Goal: Answer question/provide support: Share knowledge or assist other users

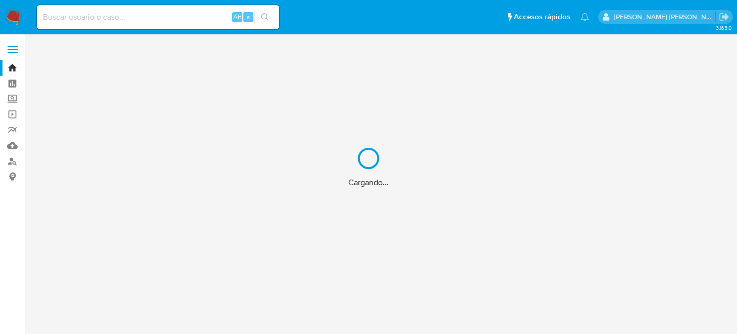
click at [85, 21] on input at bounding box center [158, 17] width 242 height 13
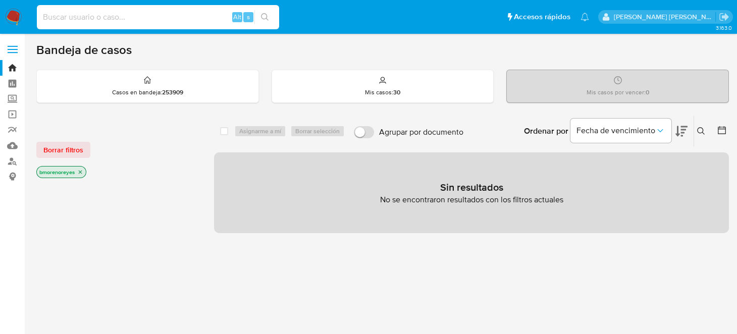
paste input "448830520"
type input "448830520"
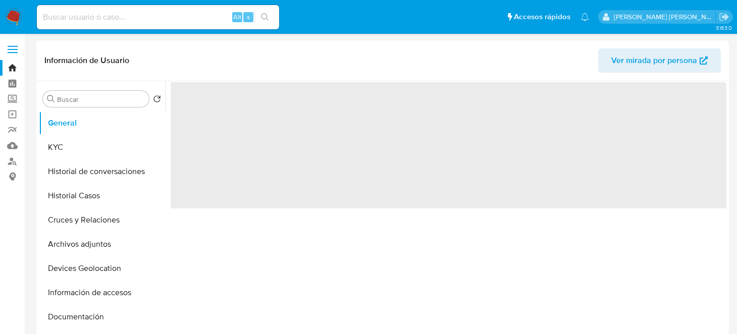
select select "10"
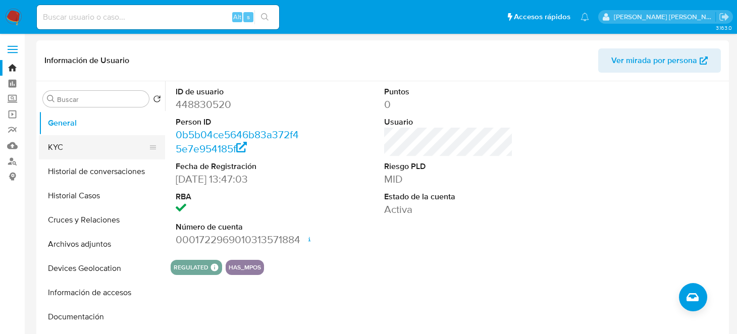
drag, startPoint x: 65, startPoint y: 150, endPoint x: 100, endPoint y: 150, distance: 35.3
click at [65, 150] on button "KYC" at bounding box center [98, 147] width 118 height 24
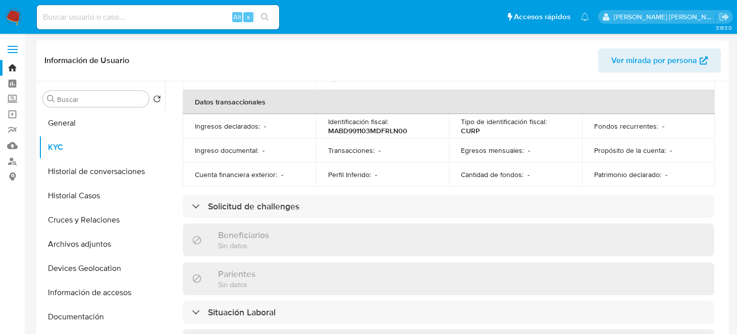
scroll to position [353, 0]
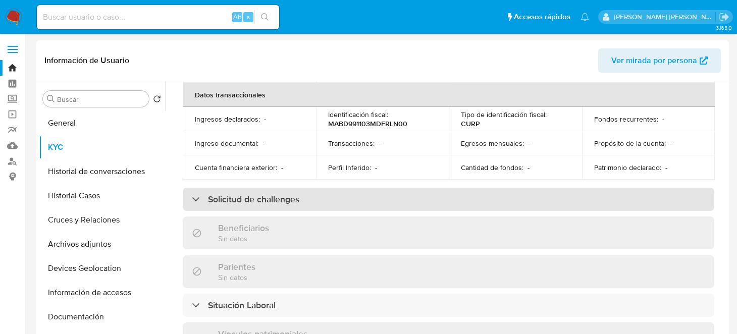
click at [291, 194] on h3 "Solicitud de challenges" at bounding box center [253, 199] width 91 height 11
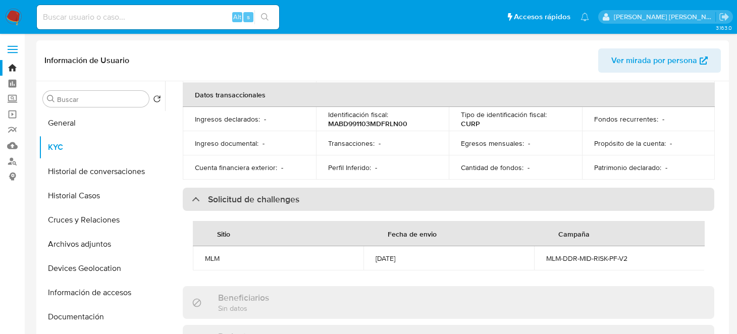
click at [297, 188] on div "Solicitud de challenges" at bounding box center [448, 199] width 531 height 23
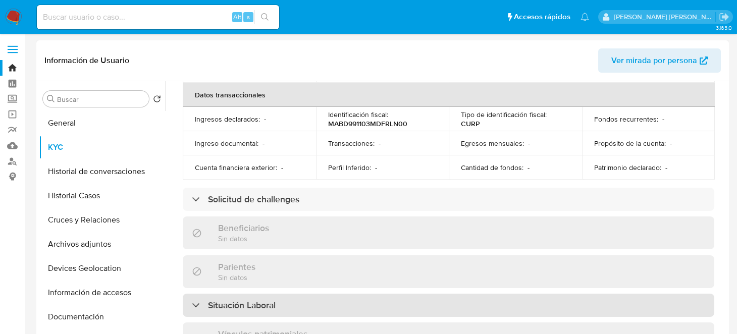
click at [259, 300] on h3 "Situación Laboral" at bounding box center [242, 305] width 68 height 11
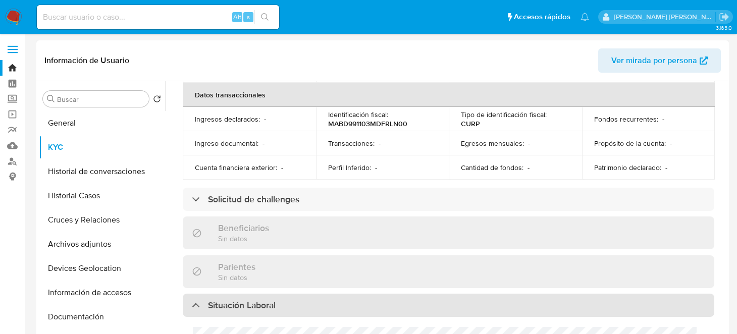
scroll to position [454, 0]
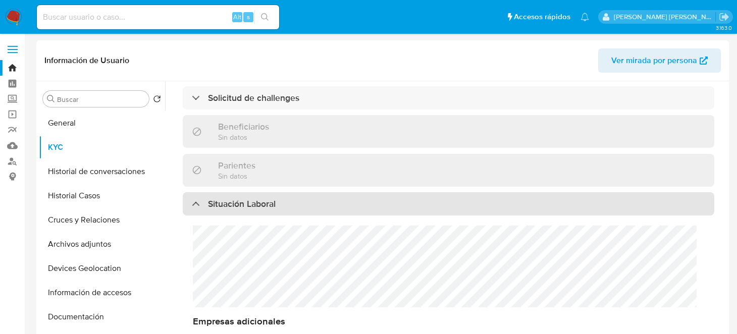
click at [221, 198] on h3 "Situación Laboral" at bounding box center [242, 203] width 68 height 11
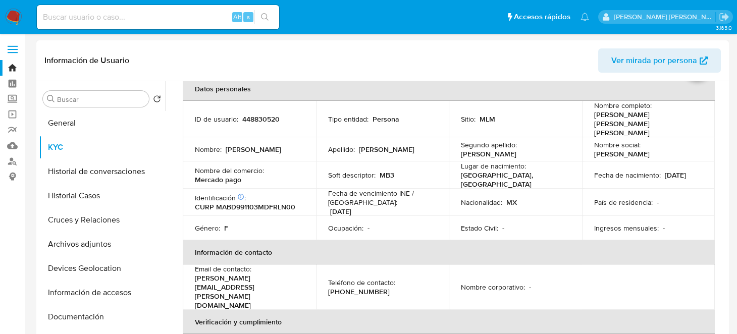
scroll to position [0, 0]
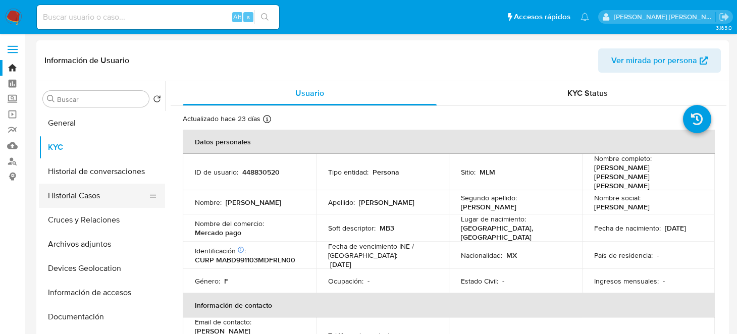
click at [85, 202] on button "Historial Casos" at bounding box center [98, 196] width 118 height 24
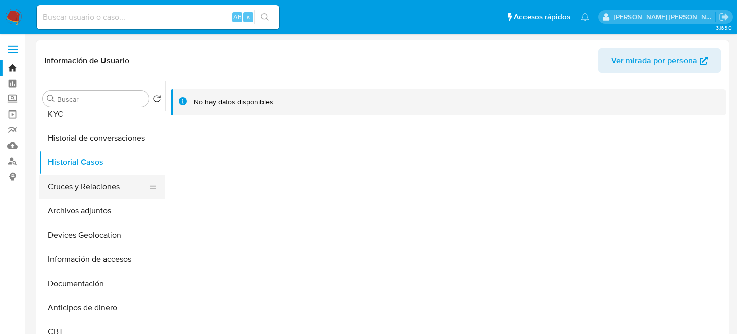
scroll to position [50, 0]
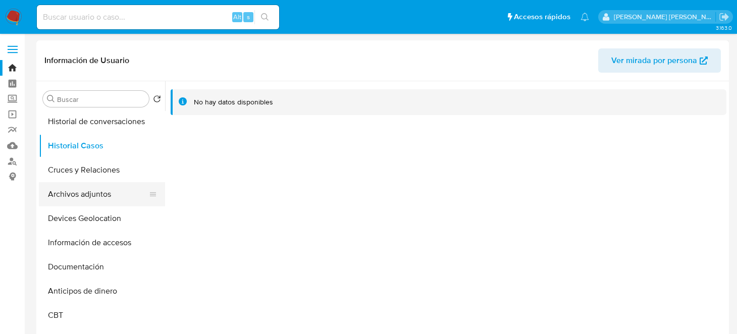
click at [93, 188] on button "Archivos adjuntos" at bounding box center [98, 194] width 118 height 24
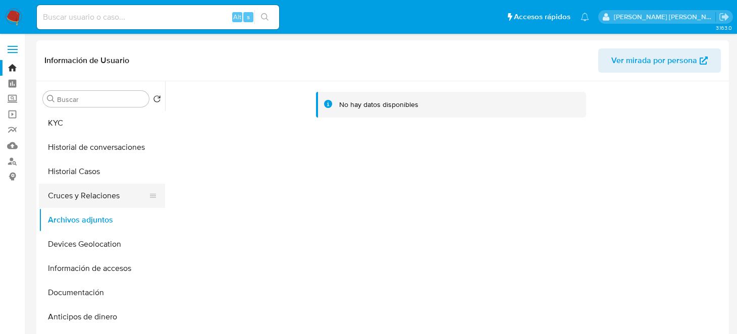
scroll to position [0, 0]
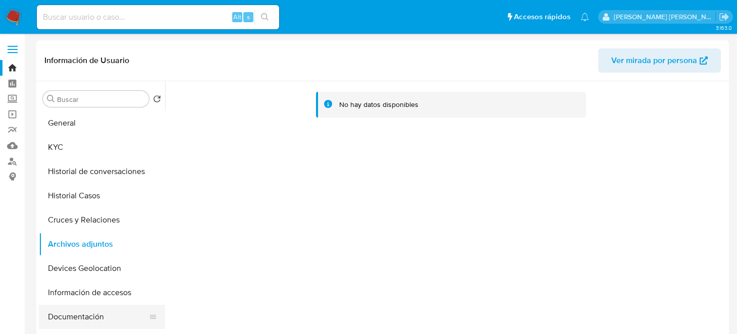
click at [86, 314] on button "Documentación" at bounding box center [98, 317] width 118 height 24
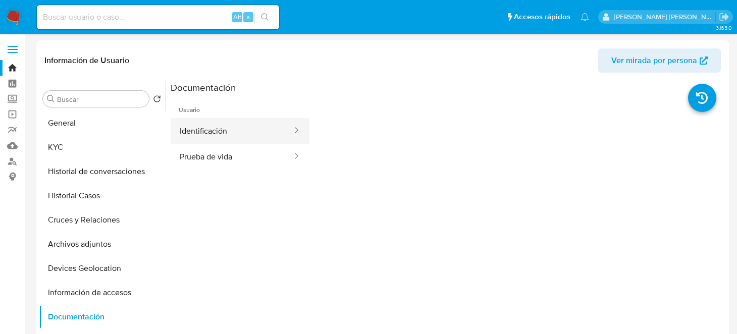
click at [254, 129] on button "Identificación" at bounding box center [232, 131] width 123 height 26
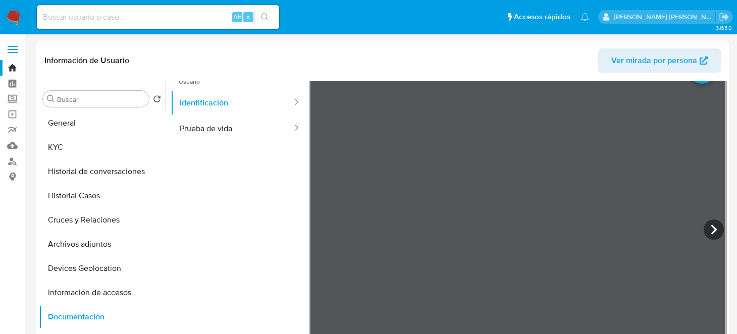
scroll to position [50, 0]
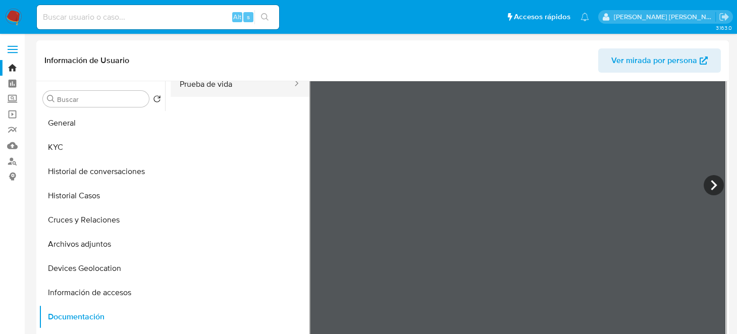
click at [205, 109] on ul "Usuario Identificación Prueba de vida" at bounding box center [240, 166] width 139 height 291
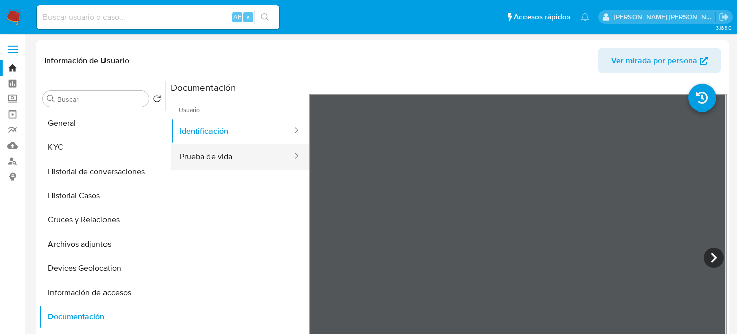
click at [216, 153] on button "Prueba de vida" at bounding box center [232, 157] width 123 height 26
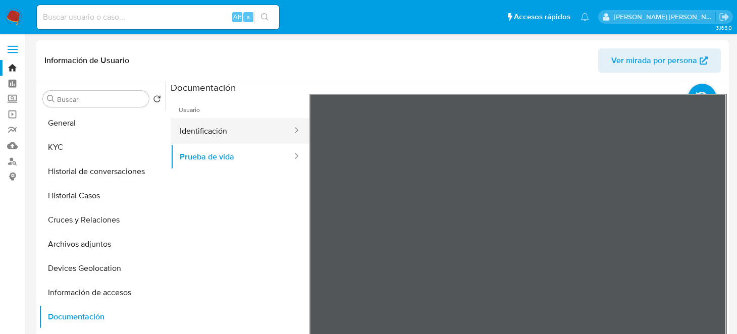
click at [205, 126] on button "Identificación" at bounding box center [232, 131] width 123 height 26
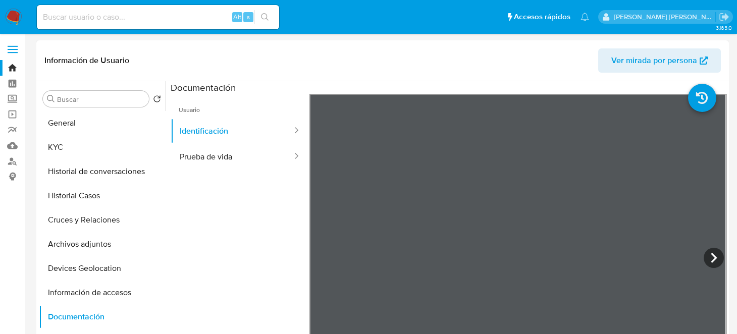
click at [255, 220] on ul "Usuario Identificación Prueba de vida" at bounding box center [240, 239] width 139 height 291
click at [90, 223] on button "Cruces y Relaciones" at bounding box center [98, 220] width 118 height 24
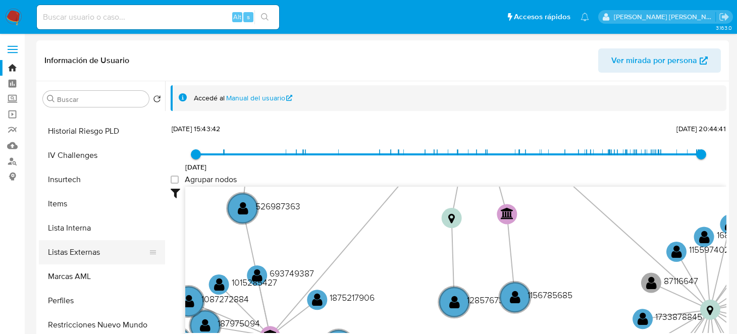
scroll to position [454, 0]
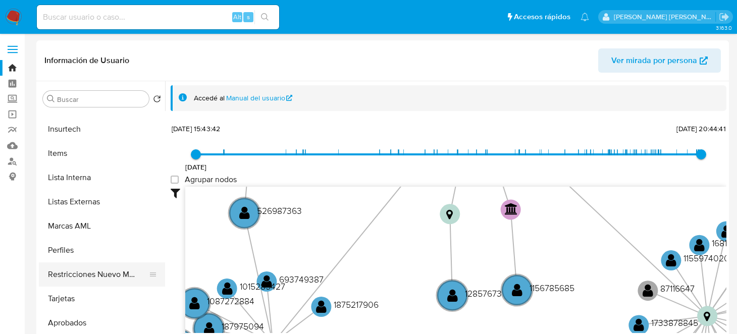
click at [83, 270] on button "Restricciones Nuevo Mundo" at bounding box center [98, 274] width 118 height 24
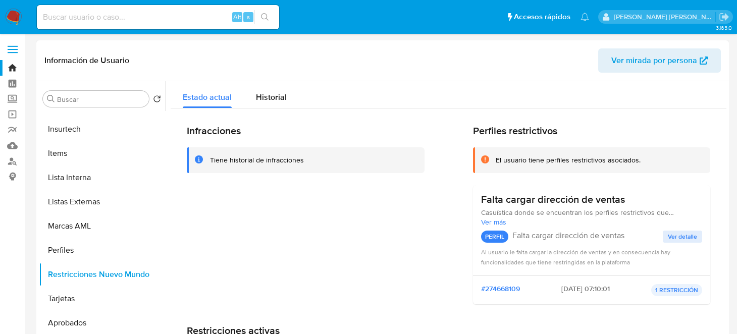
click at [351, 257] on div "Infracciones Tiene historial de infracciones" at bounding box center [306, 219] width 238 height 188
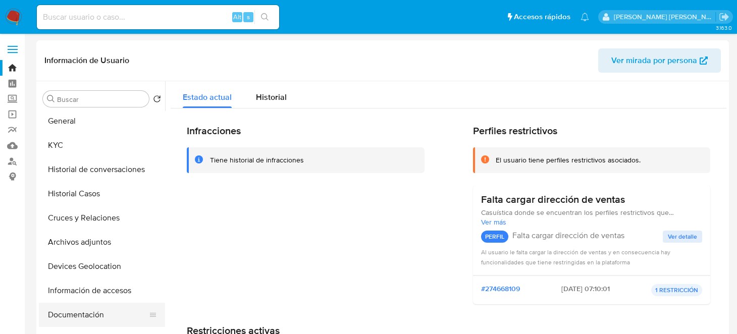
scroll to position [0, 0]
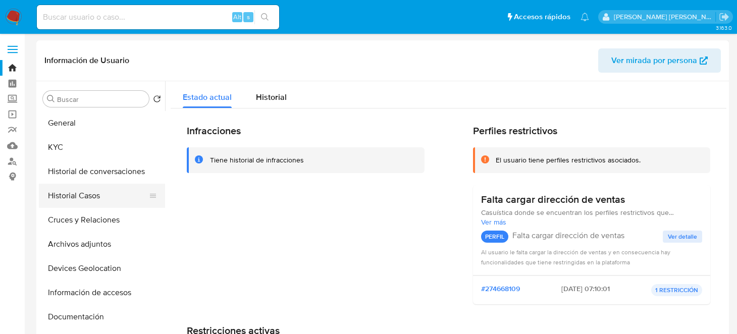
click at [77, 196] on button "Historial Casos" at bounding box center [98, 196] width 118 height 24
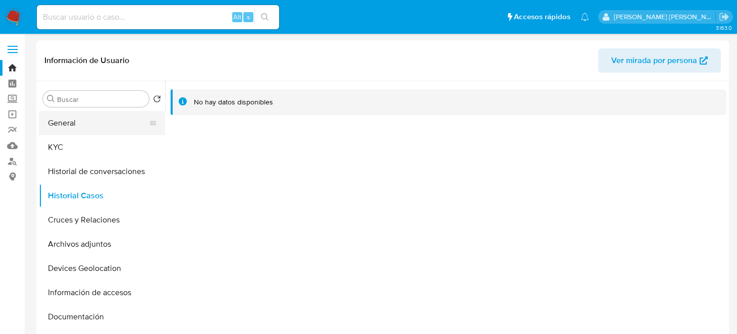
click at [66, 126] on button "General" at bounding box center [98, 123] width 118 height 24
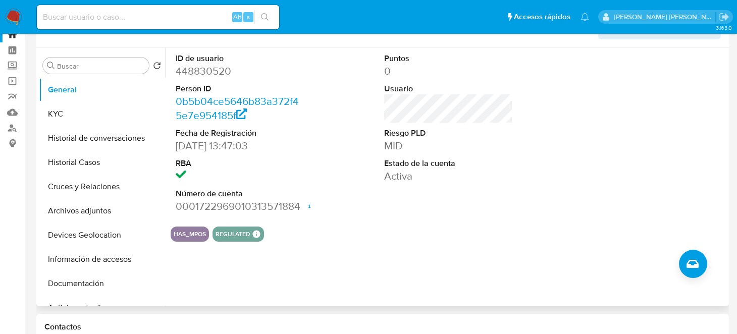
scroll to position [50, 0]
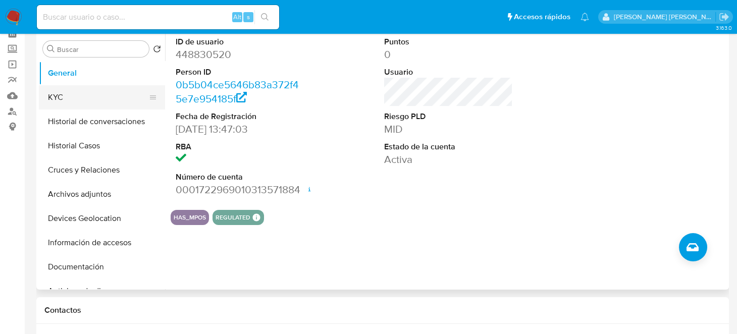
click at [75, 100] on button "KYC" at bounding box center [98, 97] width 118 height 24
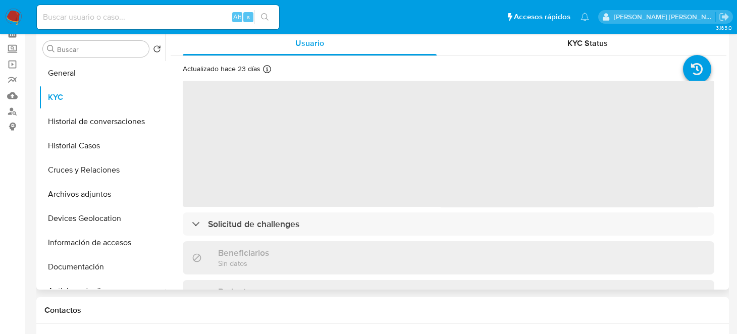
scroll to position [0, 0]
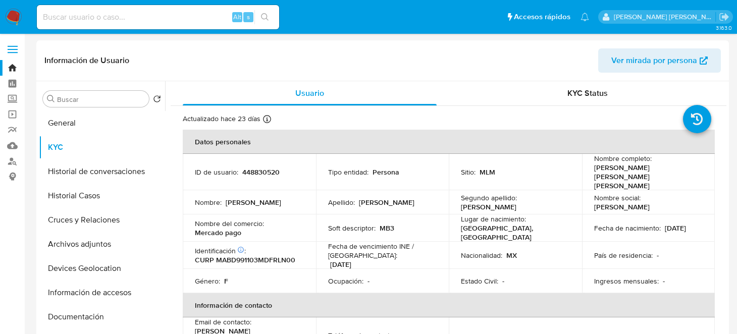
click at [128, 22] on input at bounding box center [158, 17] width 242 height 13
click at [127, 24] on div "Alt s" at bounding box center [158, 17] width 242 height 24
click at [76, 17] on input at bounding box center [158, 17] width 242 height 13
paste input "1391557259"
type input "1391557259"
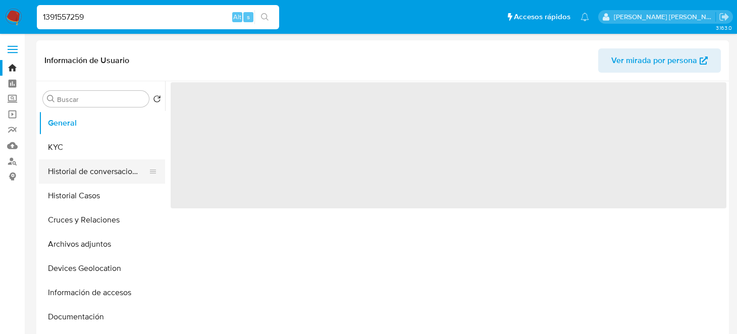
select select "10"
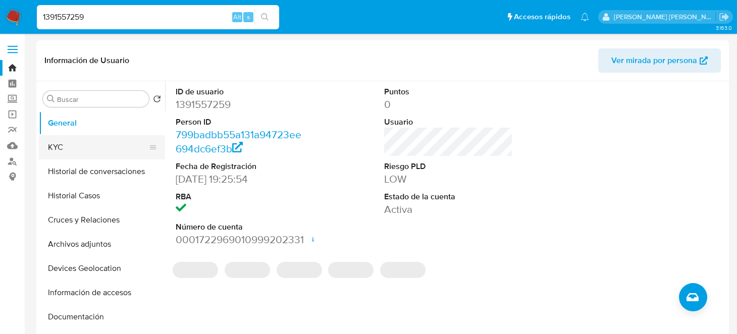
drag, startPoint x: 68, startPoint y: 134, endPoint x: 60, endPoint y: 138, distance: 9.0
click at [67, 134] on button "General" at bounding box center [102, 123] width 126 height 24
click at [60, 143] on button "KYC" at bounding box center [98, 147] width 118 height 24
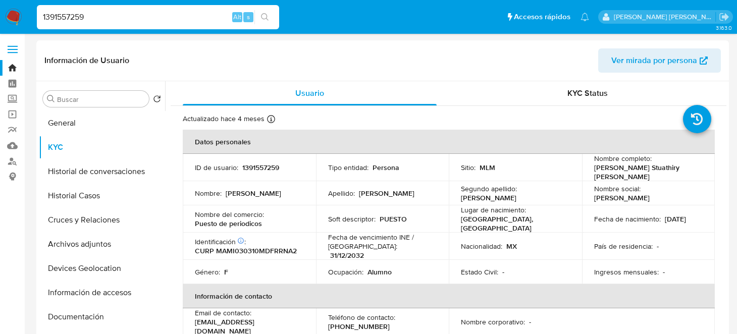
drag, startPoint x: 91, startPoint y: 20, endPoint x: 0, endPoint y: 19, distance: 91.4
click at [0, 20] on nav "Pausado Ver notificaciones 1391557259 Alt s Accesos rápidos Presiona las siguie…" at bounding box center [368, 17] width 737 height 34
paste input "448830520"
type input "448830520"
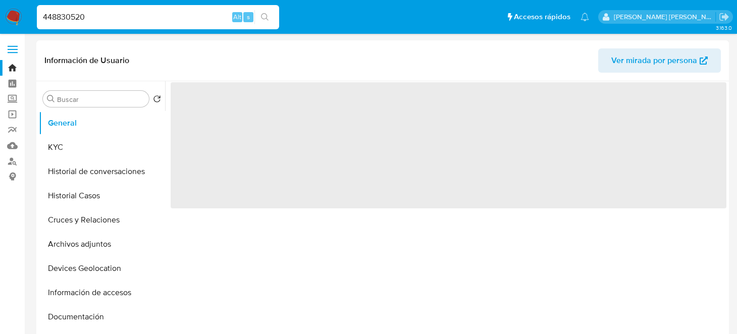
select select "10"
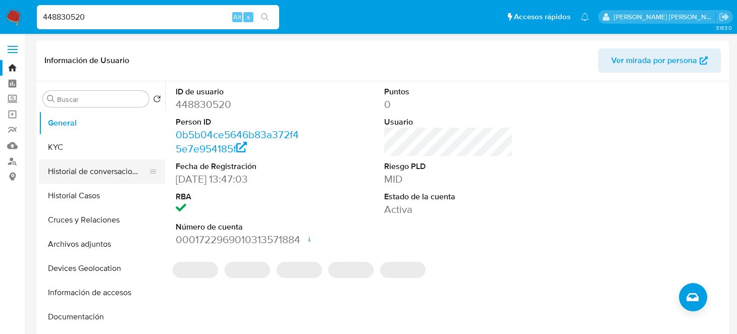
drag, startPoint x: 64, startPoint y: 150, endPoint x: 106, endPoint y: 165, distance: 45.3
click at [64, 150] on button "KYC" at bounding box center [102, 147] width 126 height 24
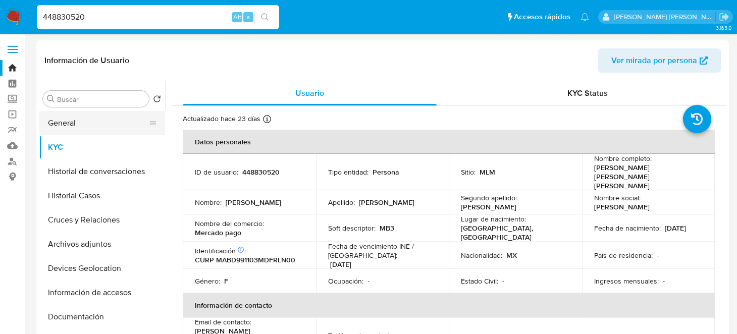
click at [93, 126] on button "General" at bounding box center [98, 123] width 118 height 24
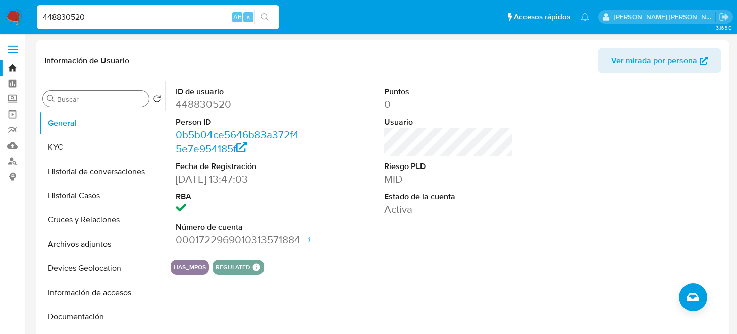
click at [103, 98] on input "Buscar" at bounding box center [101, 99] width 88 height 9
paste input "1391557259"
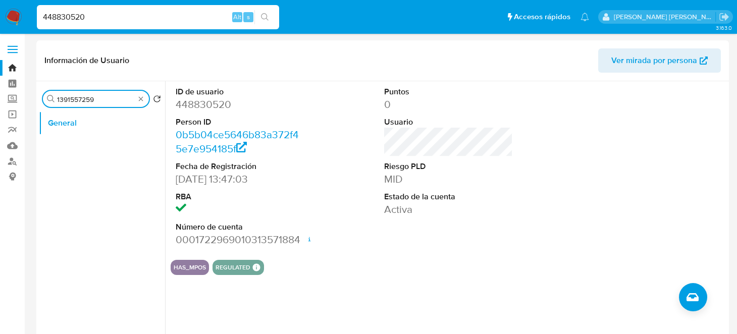
type input "1391557259"
drag, startPoint x: 121, startPoint y: 20, endPoint x: 0, endPoint y: 26, distance: 120.8
click at [0, 26] on nav "Pausado Ver notificaciones 448830520 Alt s Accesos rápidos Presiona las siguien…" at bounding box center [368, 17] width 737 height 34
paste input "1391557259"
type input "1391557259"
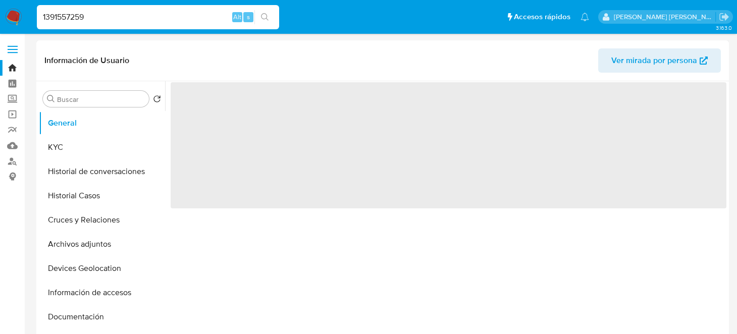
select select "10"
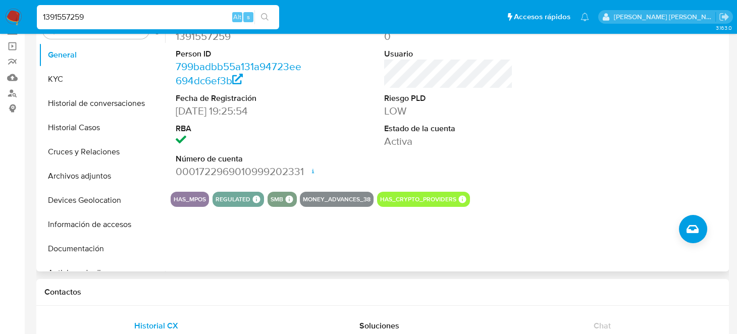
scroll to position [100, 0]
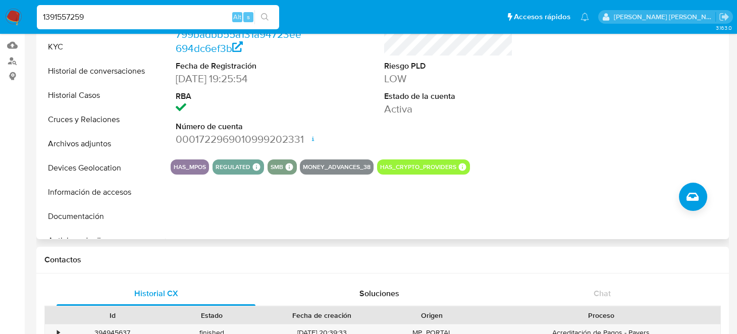
click at [364, 165] on button "MONEY_ADVANCES_38" at bounding box center [337, 167] width 68 height 4
click at [606, 220] on div "ID de usuario 1391557259 Person ID 799badbb55a131a94723ee694dc6ef3b Fecha de Re…" at bounding box center [445, 110] width 561 height 258
click at [483, 255] on h1 "Contactos" at bounding box center [382, 260] width 676 height 10
drag, startPoint x: 109, startPoint y: 19, endPoint x: 5, endPoint y: 35, distance: 105.2
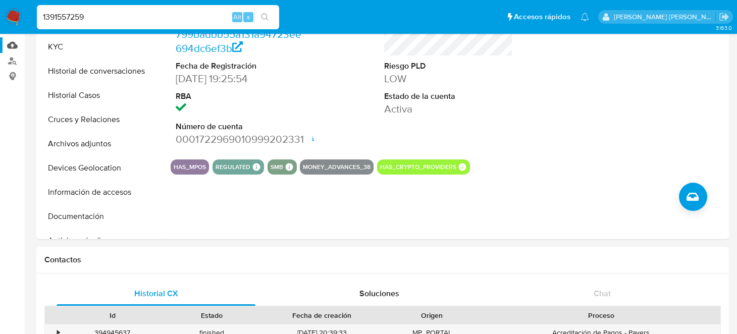
paste input "448830520"
type input "448830520"
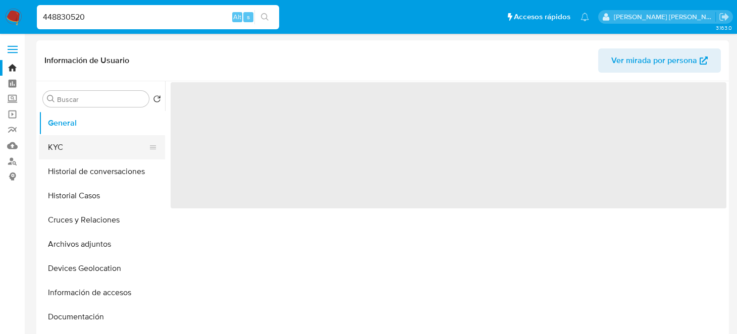
select select "10"
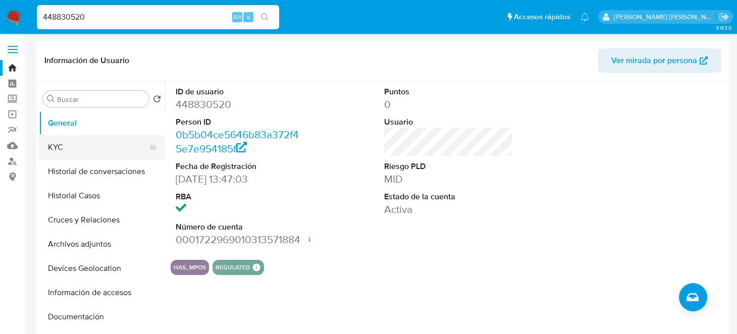
click at [63, 139] on button "KYC" at bounding box center [98, 147] width 118 height 24
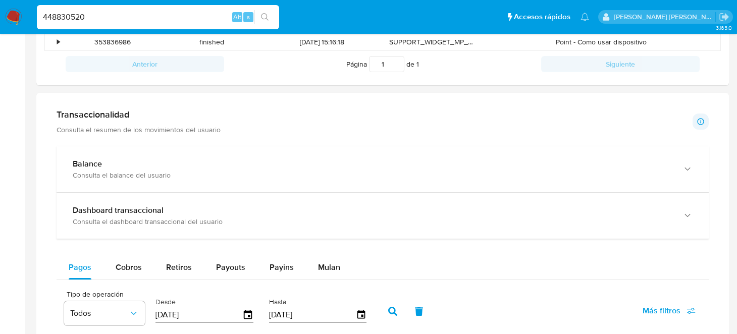
scroll to position [454, 0]
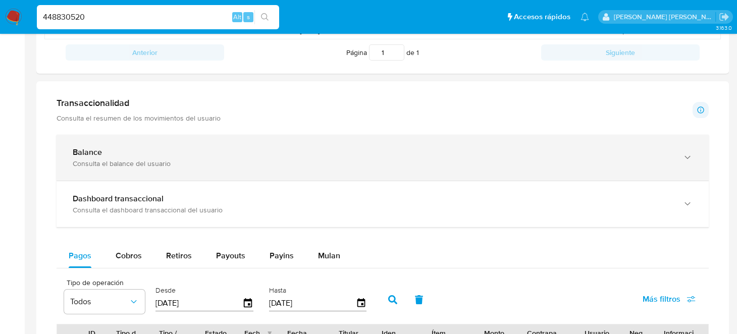
click at [309, 154] on div "Balance" at bounding box center [373, 152] width 600 height 10
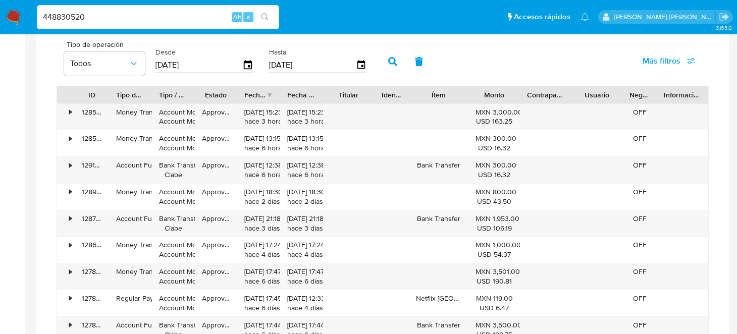
scroll to position [807, 0]
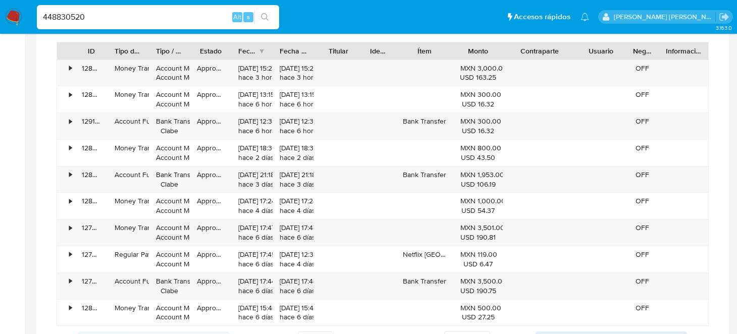
drag, startPoint x: 569, startPoint y: 49, endPoint x: 596, endPoint y: 46, distance: 27.4
click at [596, 46] on div "ID Tipo de operación Tipo / Método Estado Fecha de creación Fecha de aprobación…" at bounding box center [382, 50] width 651 height 17
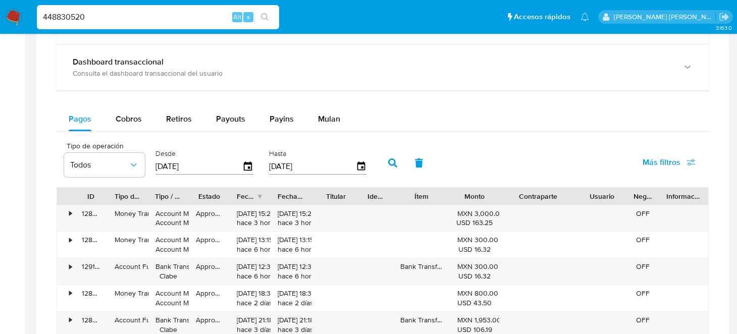
scroll to position [656, 0]
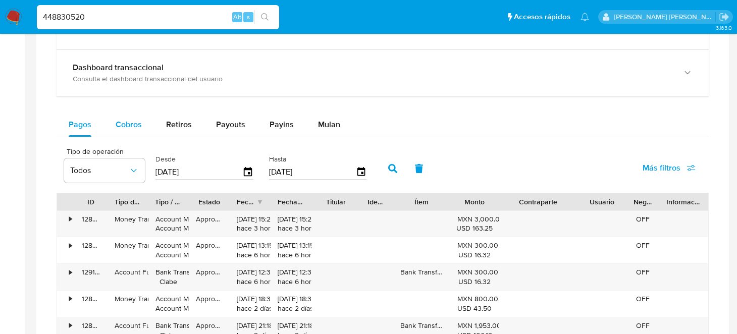
click at [121, 125] on span "Cobros" at bounding box center [129, 125] width 26 height 12
select select "10"
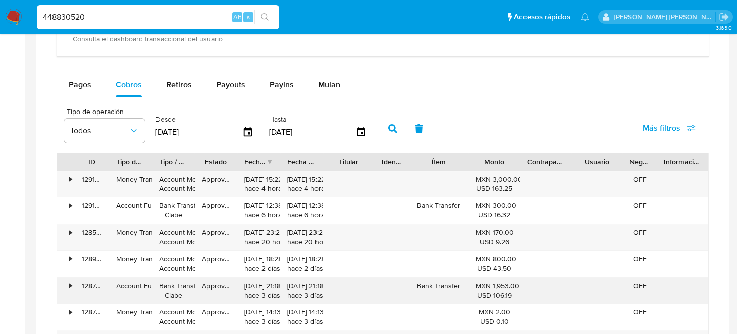
scroll to position [757, 0]
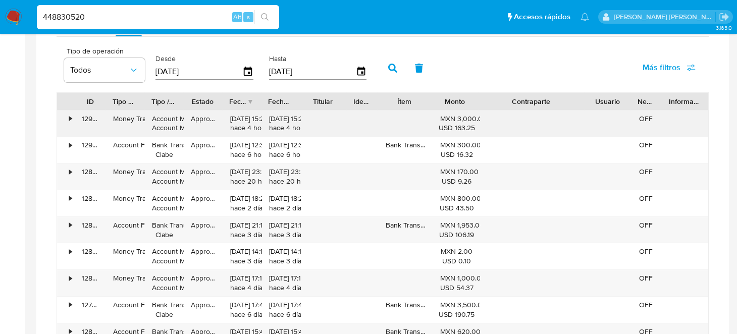
drag, startPoint x: 568, startPoint y: 96, endPoint x: 641, endPoint y: 133, distance: 82.2
click at [635, 101] on div "ID Tipo de operación Tipo / Método Estado Fecha de creación Fecha de aprobación…" at bounding box center [382, 101] width 651 height 17
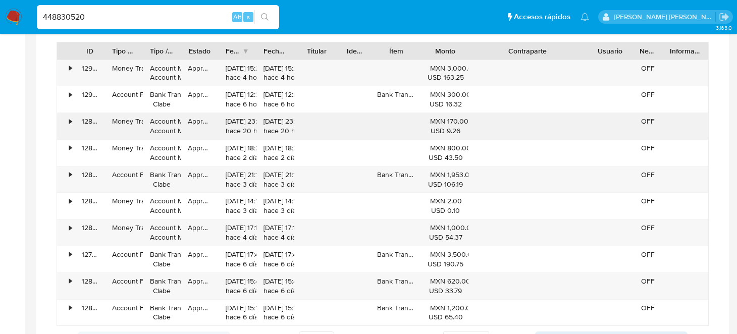
scroll to position [858, 0]
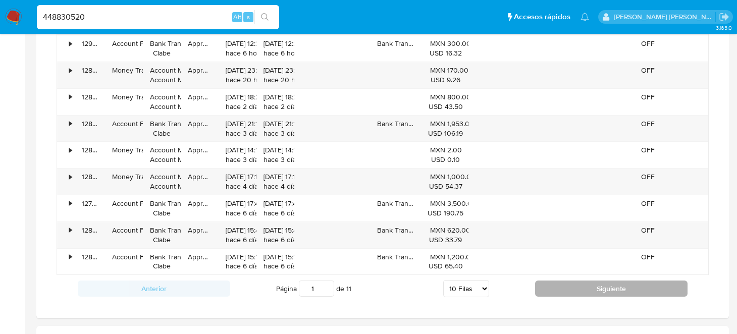
click at [562, 284] on button "Siguiente" at bounding box center [611, 289] width 152 height 16
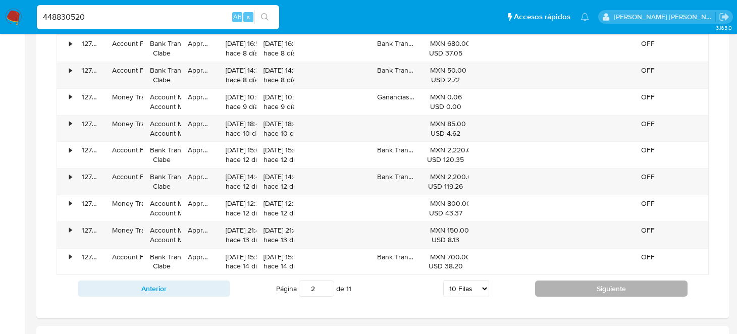
click at [566, 284] on button "Siguiente" at bounding box center [611, 289] width 152 height 16
type input "3"
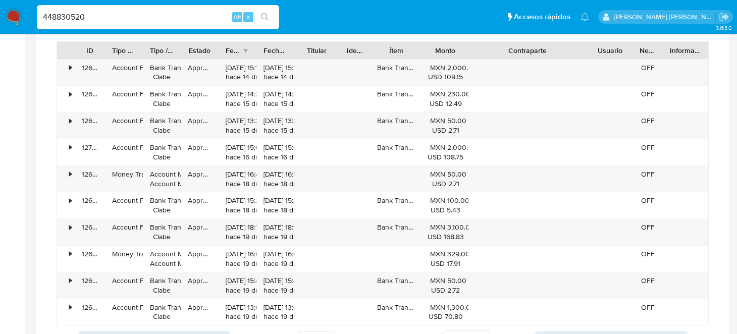
scroll to position [757, 0]
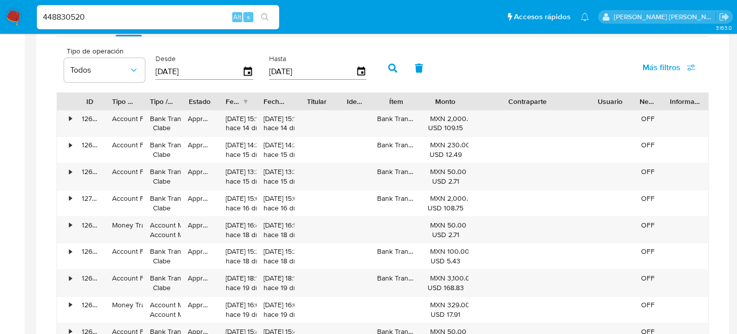
drag, startPoint x: 104, startPoint y: 19, endPoint x: 0, endPoint y: 20, distance: 104.5
click at [38, 20] on input "448830520" at bounding box center [158, 17] width 242 height 13
click at [0, 20] on nav "Pausado Ver notificaciones 448830520 Alt s Accesos rápidos Presiona las siguien…" at bounding box center [368, 17] width 737 height 34
drag, startPoint x: 87, startPoint y: 18, endPoint x: 0, endPoint y: 18, distance: 86.8
click at [0, 18] on nav "Pausado Ver notificaciones 448830520 Alt s Accesos rápidos Presiona las siguien…" at bounding box center [368, 17] width 737 height 34
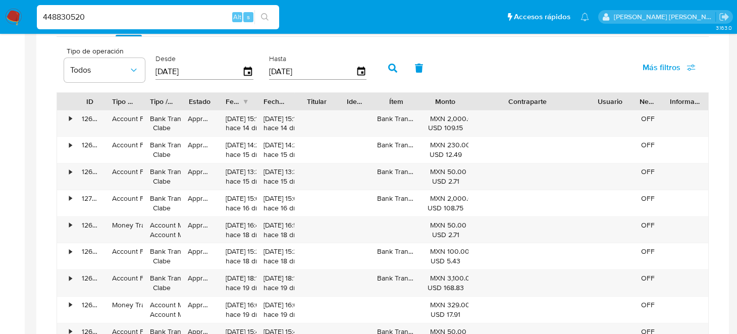
paste input "1391557259"
type input "1391557259"
click at [265, 18] on icon "search-icon" at bounding box center [265, 17] width 8 height 8
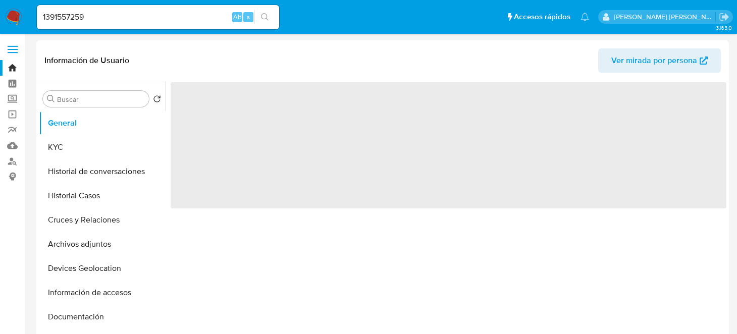
select select "10"
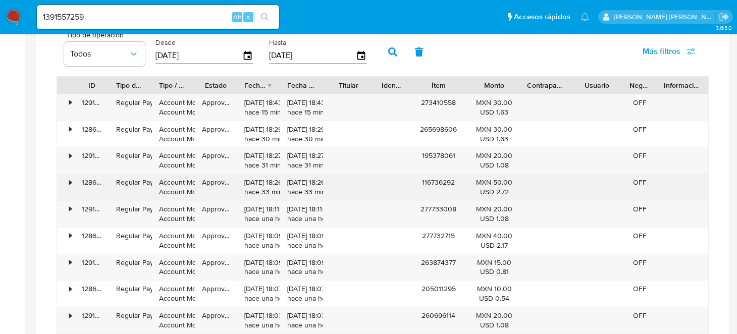
scroll to position [656, 0]
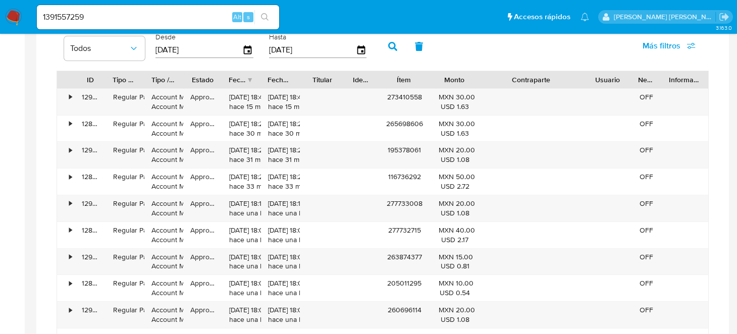
click at [626, 88] on div "ID Tipo de operación Tipo / Método Estado Fecha de creación Fecha de aprobación…" at bounding box center [383, 213] width 652 height 285
click at [246, 49] on icon "button" at bounding box center [248, 49] width 8 height 9
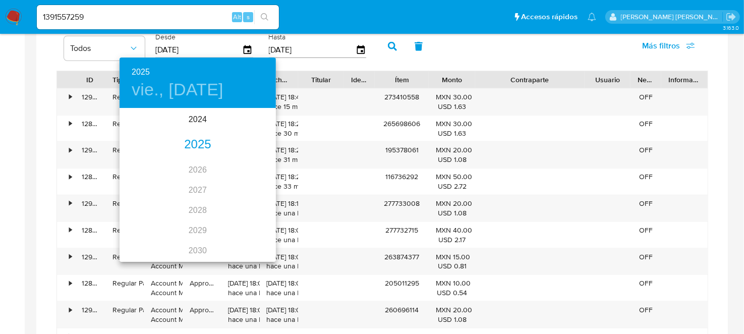
click at [194, 147] on div "2025" at bounding box center [198, 145] width 156 height 20
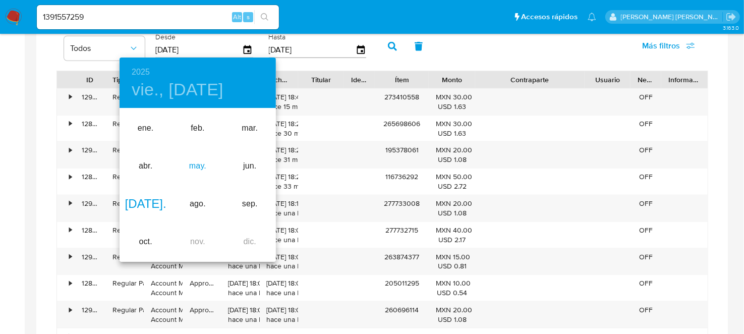
click at [197, 170] on div "may." at bounding box center [198, 166] width 52 height 38
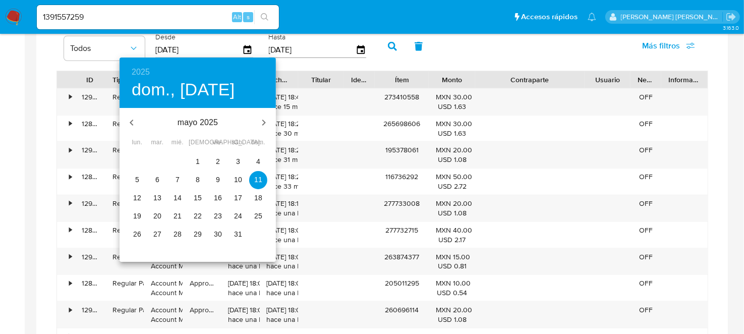
click at [202, 199] on span "15" at bounding box center [198, 198] width 18 height 10
type input "15/05/2025"
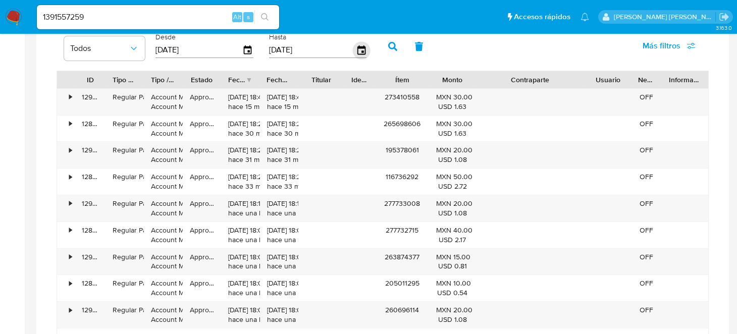
click at [358, 49] on icon "button" at bounding box center [361, 49] width 8 height 9
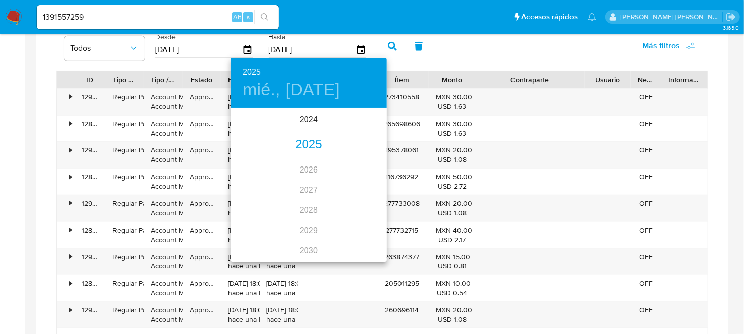
click at [315, 142] on div "2025" at bounding box center [309, 145] width 156 height 20
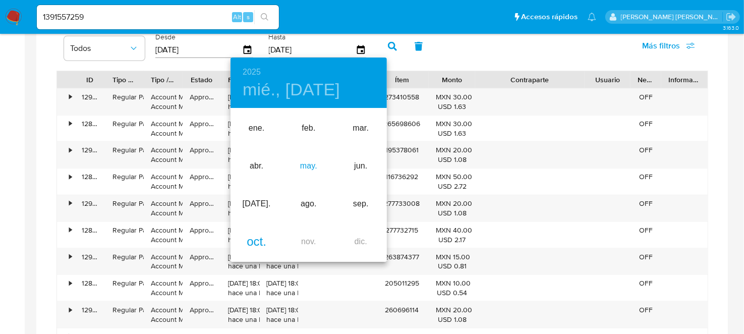
click at [312, 169] on div "may." at bounding box center [309, 166] width 52 height 38
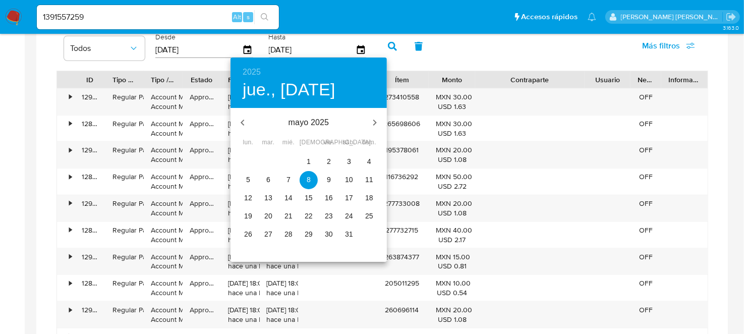
click at [329, 189] on button "16" at bounding box center [329, 198] width 18 height 18
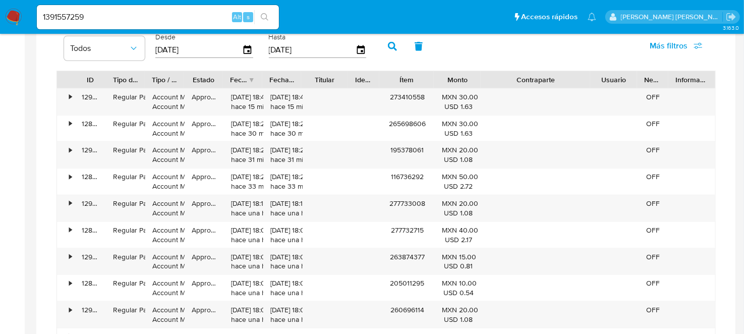
type input "16/05/2025"
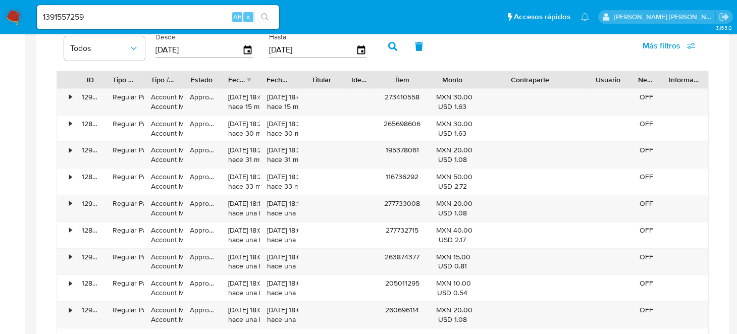
click at [394, 42] on button "button" at bounding box center [393, 46] width 26 height 24
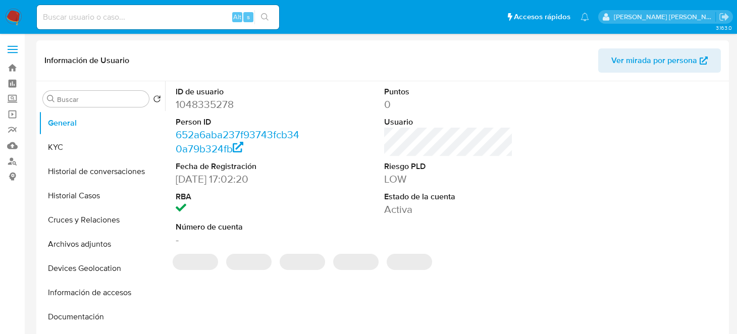
select select "10"
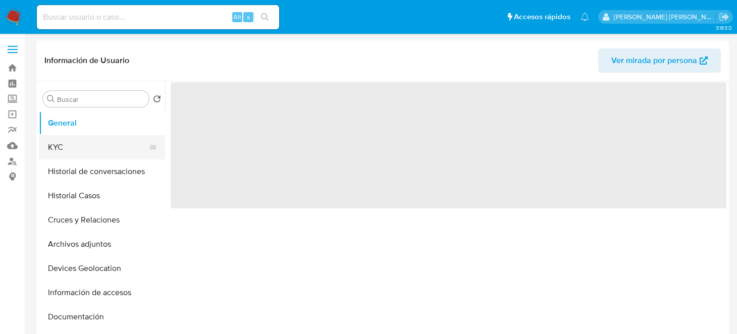
click at [89, 147] on button "KYC" at bounding box center [98, 147] width 118 height 24
select select "10"
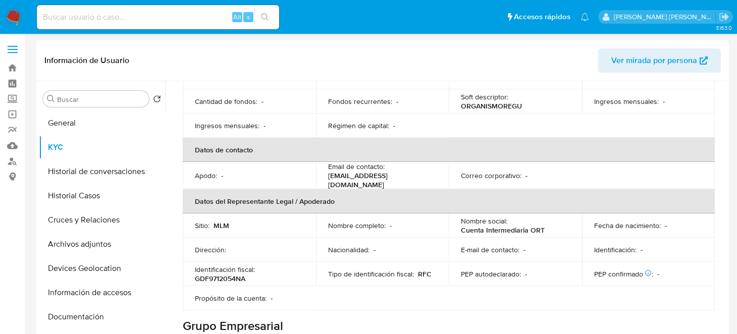
scroll to position [252, 0]
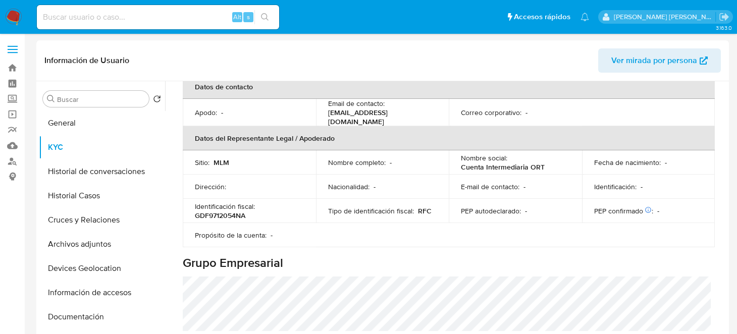
click at [17, 19] on img at bounding box center [13, 17] width 17 height 17
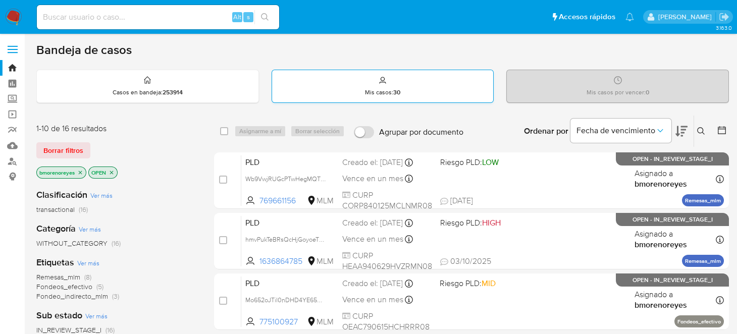
click at [388, 93] on p "Mis casos : 30" at bounding box center [382, 92] width 35 height 8
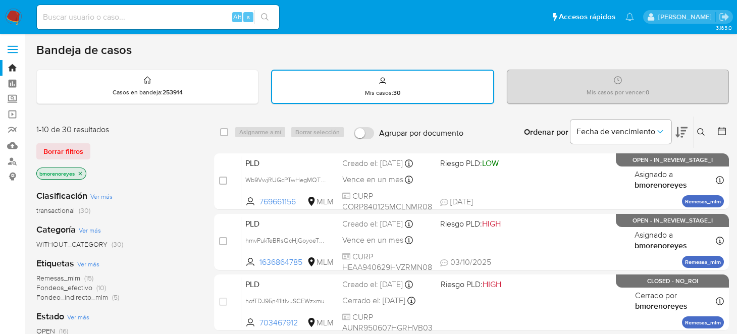
click at [697, 132] on icon at bounding box center [701, 132] width 8 height 8
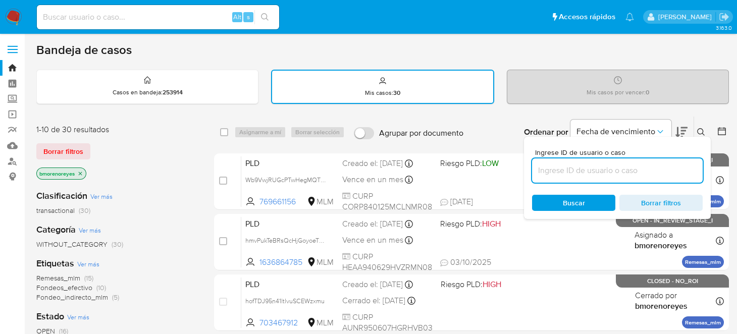
click at [574, 168] on input at bounding box center [617, 170] width 171 height 13
type input "1391557259"
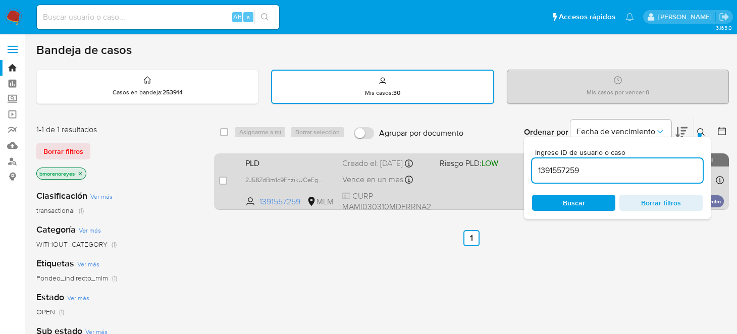
click at [494, 192] on div "PLD 2J58ZdBm1c9FnzikUCeEg8KH 1391557259 MLM Riesgo PLD: LOW Creado el: 12/09/20…" at bounding box center [482, 181] width 483 height 51
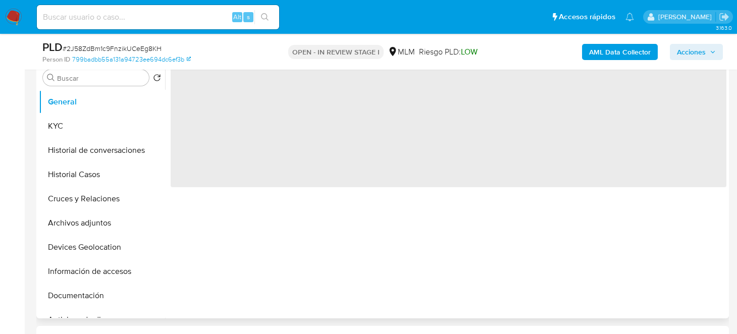
scroll to position [302, 0]
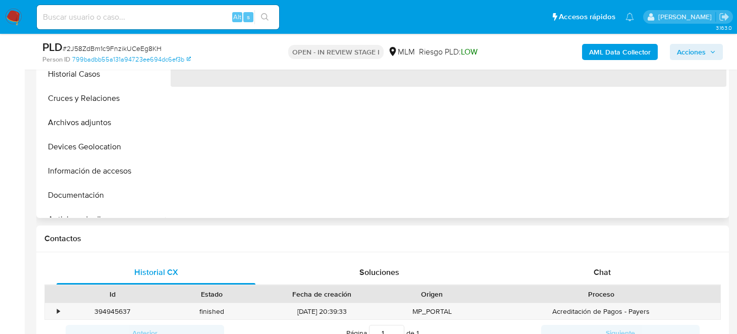
select select "10"
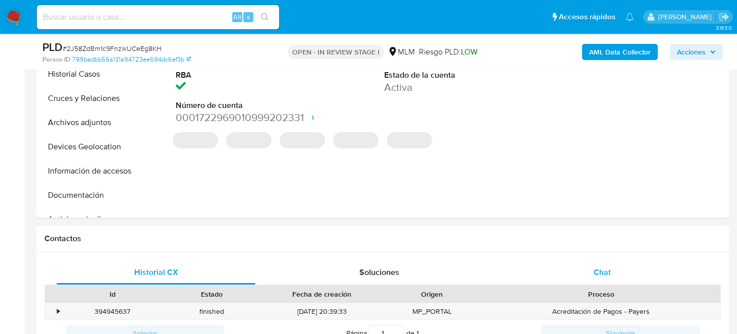
click at [606, 275] on span "Chat" at bounding box center [602, 273] width 17 height 12
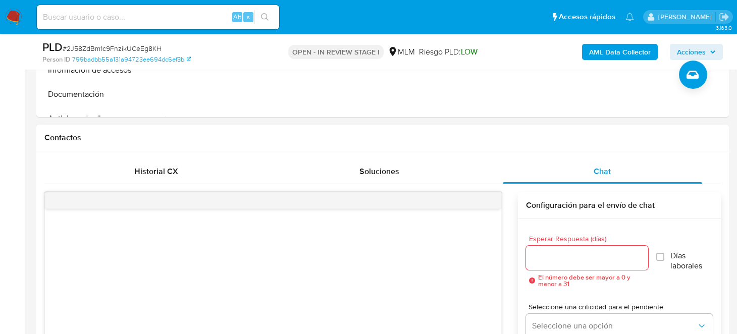
scroll to position [404, 0]
click at [585, 249] on div at bounding box center [587, 257] width 123 height 24
click at [576, 255] on input "Esperar Respuesta (días)" at bounding box center [587, 257] width 123 height 13
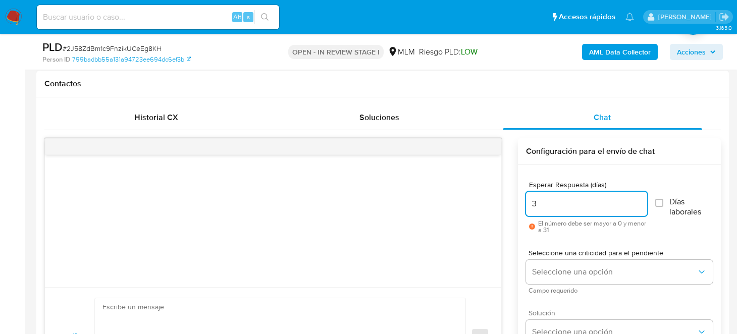
scroll to position [504, 0]
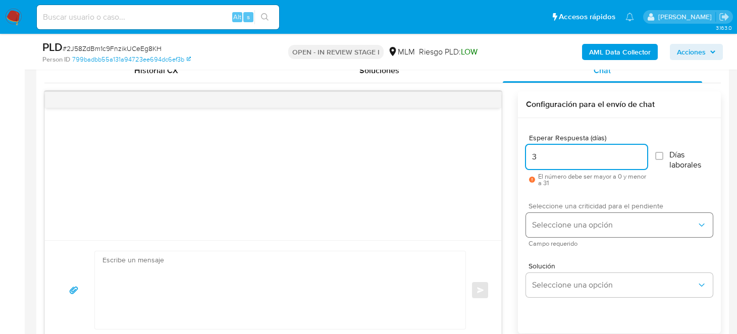
type input "3"
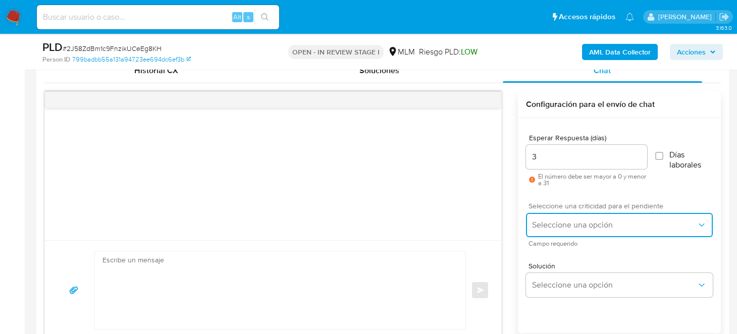
click at [570, 226] on span "Seleccione una opción" at bounding box center [614, 225] width 165 height 10
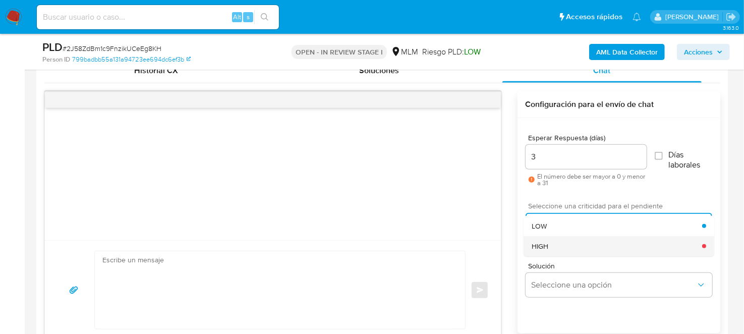
click at [570, 248] on div "HIGH" at bounding box center [617, 246] width 171 height 20
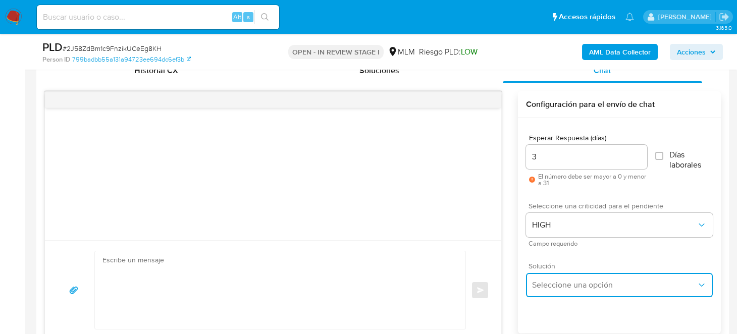
click at [572, 286] on span "Seleccione una opción" at bounding box center [614, 285] width 165 height 10
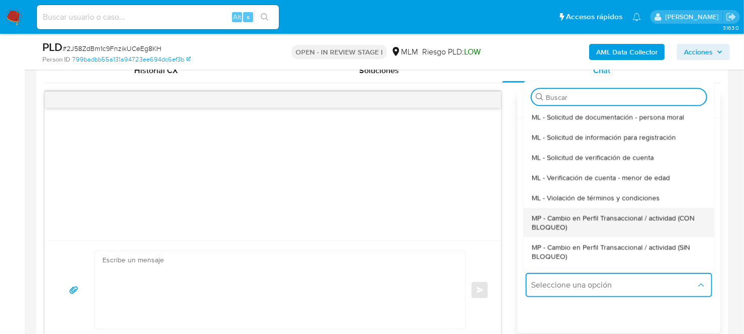
click at [573, 226] on span "MP - Cambio en Perfil Transaccional / actividad (CON BLOQUEO)" at bounding box center [619, 223] width 175 height 18
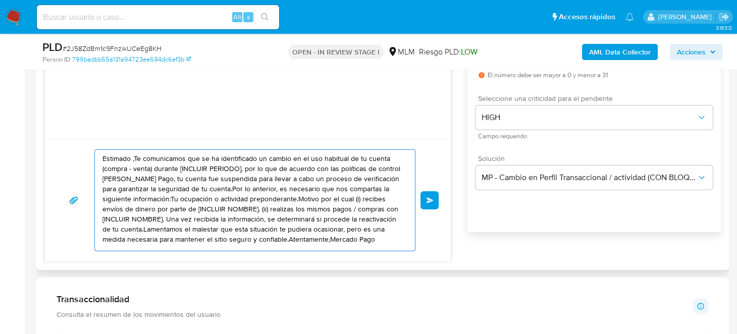
scroll to position [7, 0]
drag, startPoint x: 104, startPoint y: 154, endPoint x: 139, endPoint y: 249, distance: 100.9
click at [139, 249] on div "Estimado ,Te comunicamos que se ha identificado un cambio en el uso habitual de…" at bounding box center [254, 200] width 321 height 102
type textarea "E"
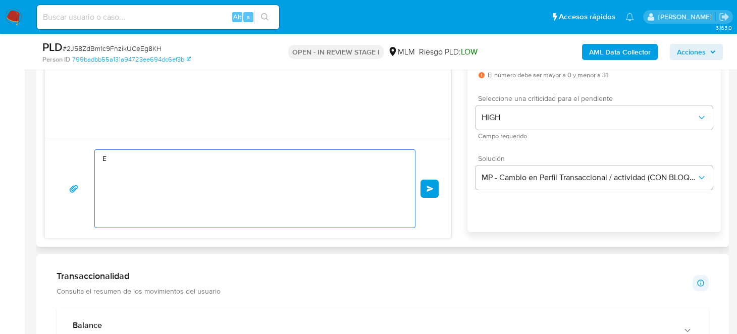
scroll to position [0, 0]
paste textarea "Estimado Cliente, Te comunicamos que de acuerdo con las políticas de control de…"
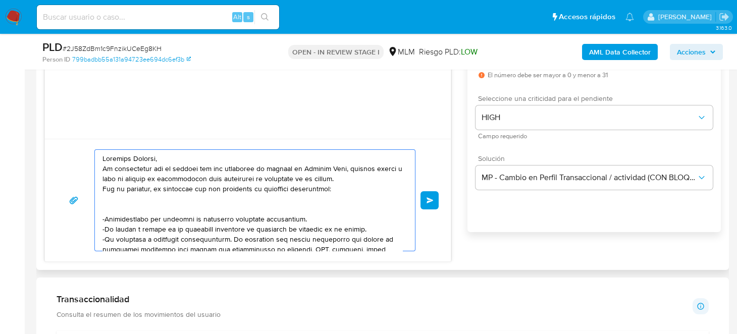
click at [186, 206] on textarea at bounding box center [252, 200] width 300 height 101
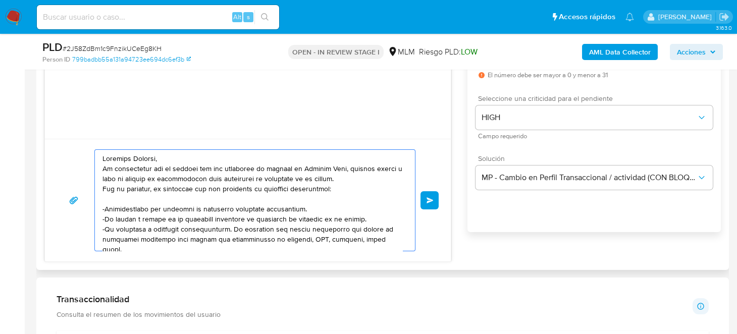
click at [304, 200] on textarea at bounding box center [252, 200] width 300 height 101
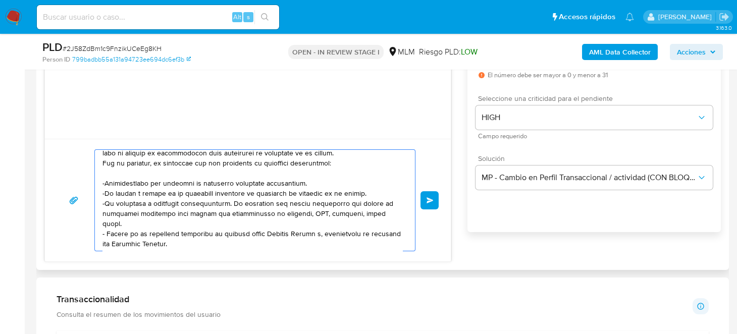
scroll to position [50, 0]
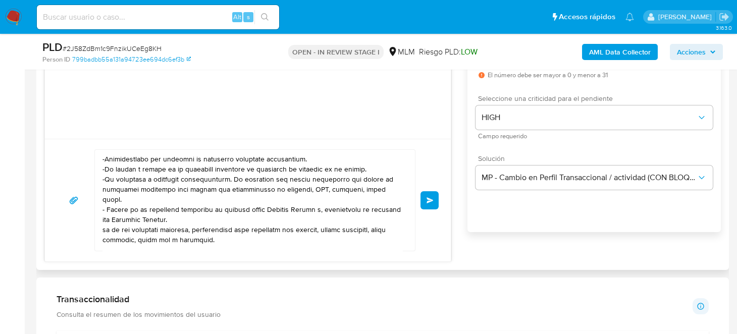
drag, startPoint x: 100, startPoint y: 155, endPoint x: 274, endPoint y: 172, distance: 173.9
click at [341, 168] on div at bounding box center [252, 200] width 315 height 101
drag, startPoint x: 363, startPoint y: 165, endPoint x: 88, endPoint y: 159, distance: 275.1
click at [88, 159] on div "Enviar" at bounding box center [248, 200] width 382 height 102
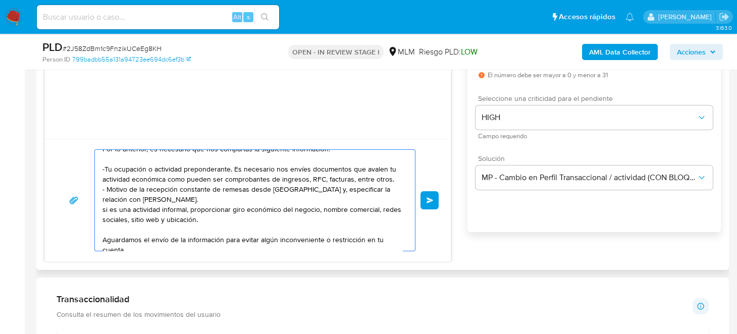
scroll to position [30, 0]
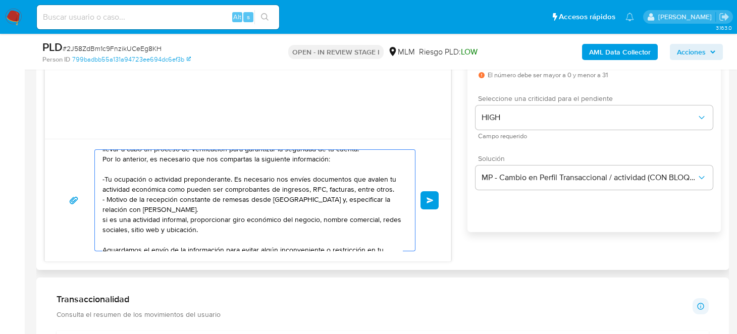
drag, startPoint x: 103, startPoint y: 201, endPoint x: 240, endPoint y: 231, distance: 140.6
click at [240, 231] on textarea "Estimado Cliente, Te comunicamos que de acuerdo con las políticas de control de…" at bounding box center [252, 200] width 300 height 101
click at [175, 225] on textarea "Estimado Cliente, Te comunicamos que de acuerdo con las políticas de control de…" at bounding box center [252, 200] width 300 height 101
drag, startPoint x: 225, startPoint y: 231, endPoint x: 87, endPoint y: 219, distance: 138.4
click at [87, 219] on div "Estimado Cliente, Te comunicamos que de acuerdo con las políticas de control de…" at bounding box center [248, 200] width 382 height 102
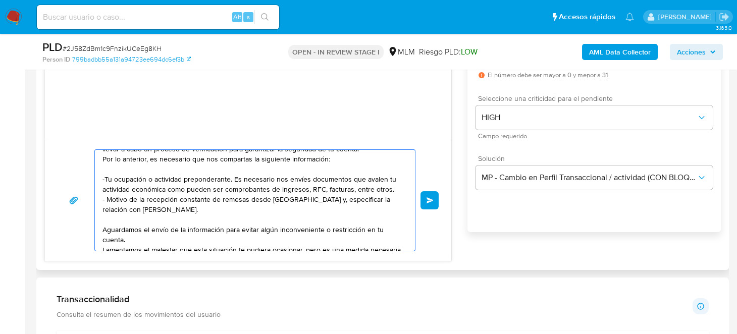
click at [391, 188] on textarea "Estimado Cliente, Te comunicamos que de acuerdo con las políticas de control de…" at bounding box center [252, 200] width 300 height 101
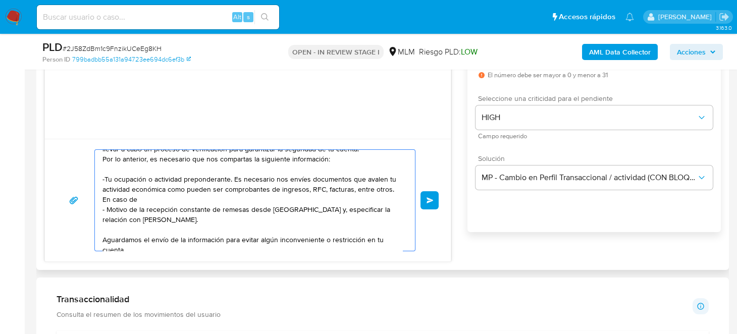
paste textarea "si es una actividad informal, proporcionar giro económico del negocio, nombre c…"
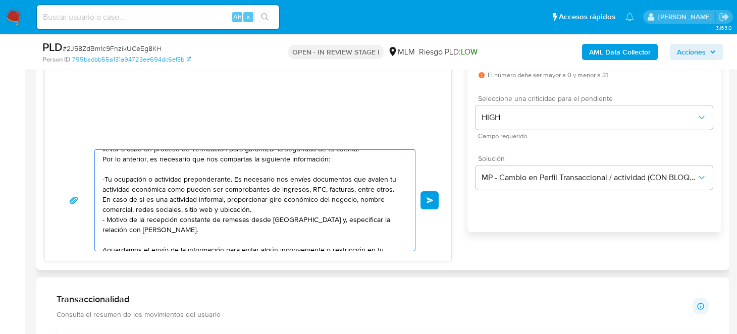
drag, startPoint x: 137, startPoint y: 196, endPoint x: 152, endPoint y: 199, distance: 15.4
click at [152, 199] on textarea "Estimado Cliente, Te comunicamos que de acuerdo con las políticas de control de…" at bounding box center [252, 200] width 300 height 101
click at [242, 211] on textarea "Estimado Cliente, Te comunicamos que de acuerdo con las políticas de control de…" at bounding box center [252, 200] width 300 height 101
click at [293, 208] on textarea "Estimado Cliente, Te comunicamos que de acuerdo con las políticas de control de…" at bounding box center [252, 200] width 300 height 101
click at [263, 199] on textarea "Estimado Cliente, Te comunicamos que de acuerdo con las políticas de control de…" at bounding box center [252, 200] width 300 height 101
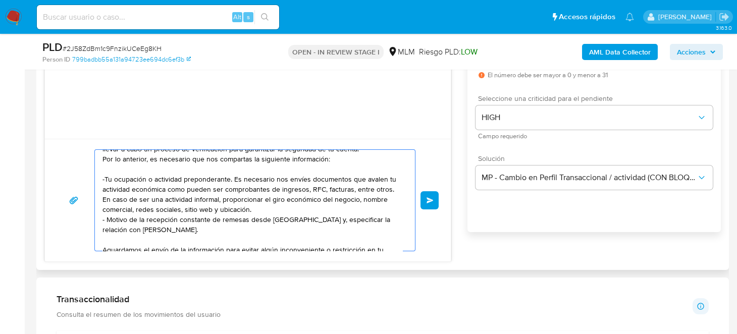
click at [254, 209] on textarea "Estimado Cliente, Te comunicamos que de acuerdo con las políticas de control de…" at bounding box center [252, 200] width 300 height 101
click at [196, 178] on textarea "Estimado Cliente, Te comunicamos que de acuerdo con las políticas de control de…" at bounding box center [252, 200] width 300 height 101
click at [220, 216] on textarea "Estimado Cliente, Te comunicamos que de acuerdo con las políticas de control de…" at bounding box center [252, 200] width 300 height 101
click at [258, 177] on textarea "Estimado Cliente, Te comunicamos que de acuerdo con las políticas de control de…" at bounding box center [252, 200] width 300 height 101
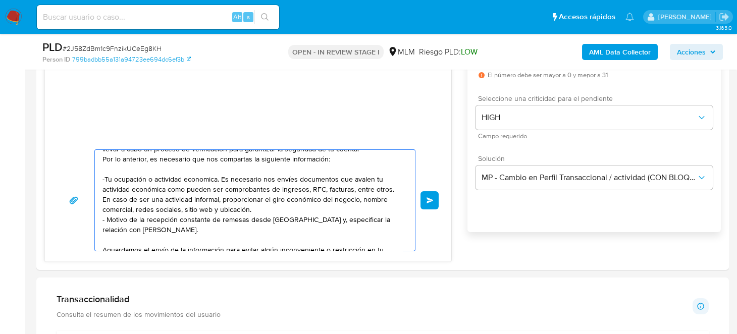
click at [283, 204] on textarea "Estimado Cliente, Te comunicamos que de acuerdo con las políticas de control de…" at bounding box center [252, 200] width 300 height 101
click at [351, 179] on textarea "Estimado Cliente, Te comunicamos que de acuerdo con las políticas de control de…" at bounding box center [252, 200] width 300 height 101
drag, startPoint x: 380, startPoint y: 180, endPoint x: 166, endPoint y: 190, distance: 214.2
click at [166, 190] on textarea "Estimado Cliente, Te comunicamos que de acuerdo con las políticas de control de…" at bounding box center [252, 200] width 300 height 101
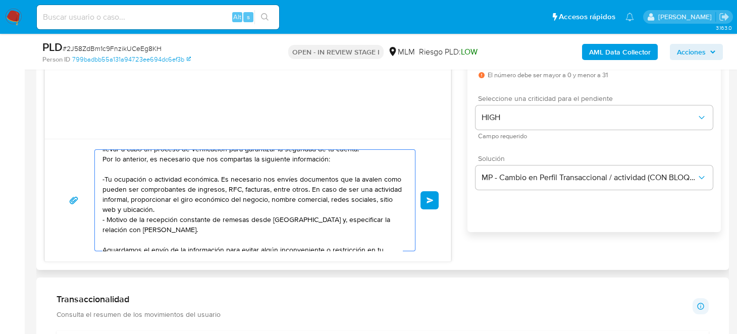
drag, startPoint x: 183, startPoint y: 229, endPoint x: 103, endPoint y: 178, distance: 94.5
click at [103, 178] on textarea "Estimado Cliente, Te comunicamos que de acuerdo con las políticas de control de…" at bounding box center [252, 200] width 300 height 101
click at [191, 215] on textarea "Estimado Cliente, Te comunicamos que de acuerdo con las políticas de control de…" at bounding box center [252, 200] width 300 height 101
drag, startPoint x: 203, startPoint y: 207, endPoint x: 90, endPoint y: 179, distance: 117.2
click at [90, 177] on div "Estimado Cliente, Te comunicamos que de acuerdo con las políticas de control de…" at bounding box center [248, 200] width 382 height 102
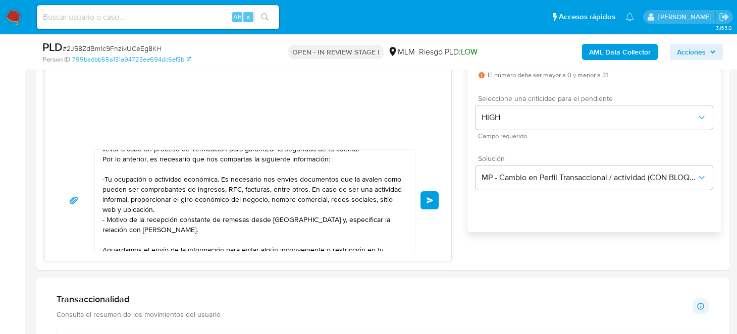
click at [614, 220] on div "Esperar Respuesta (días) 3 El número debe ser mayor a 0 y menor a 31 Días labor…" at bounding box center [593, 138] width 253 height 242
click at [227, 215] on textarea "Estimado Cliente, Te comunicamos que de acuerdo con las políticas de control de…" at bounding box center [252, 200] width 300 height 101
click at [215, 207] on textarea "Estimado Cliente, Te comunicamos que de acuerdo con las políticas de control de…" at bounding box center [252, 200] width 300 height 101
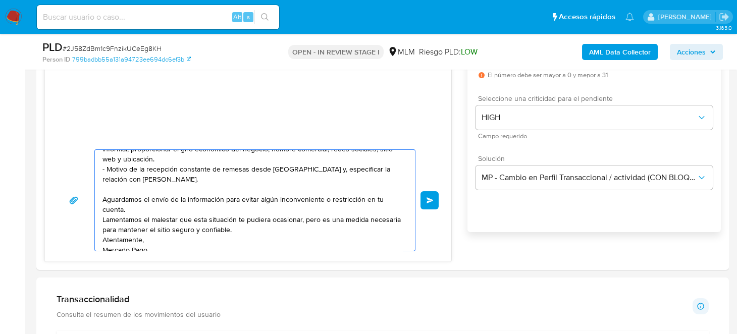
click at [185, 182] on textarea "Estimado Cliente, Te comunicamos que de acuerdo con las políticas de control de…" at bounding box center [252, 200] width 300 height 101
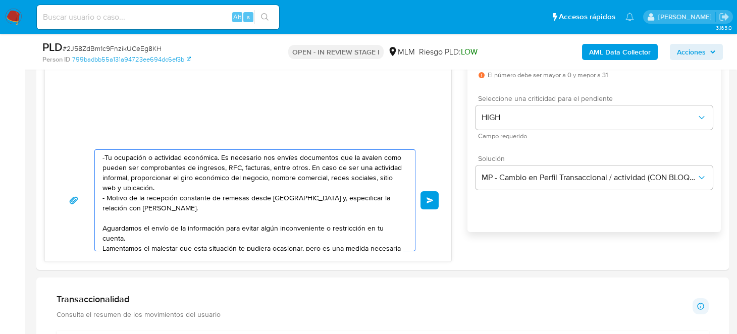
scroll to position [30, 0]
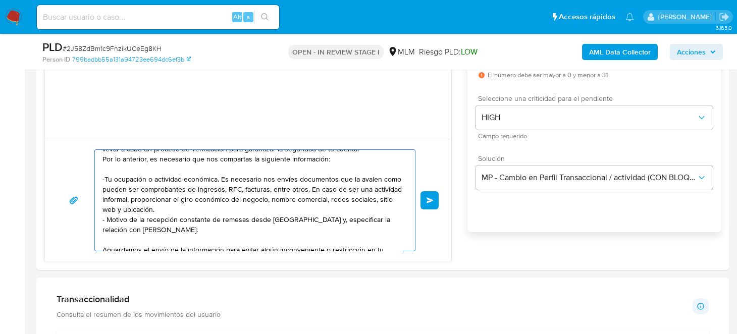
drag, startPoint x: 214, startPoint y: 220, endPoint x: 220, endPoint y: 226, distance: 8.9
click at [220, 226] on textarea "Estimado Cliente, Te comunicamos que de acuerdo con las políticas de control de…" at bounding box center [252, 200] width 300 height 101
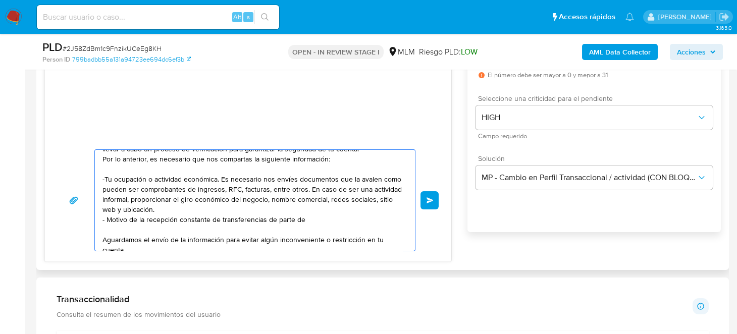
paste textarea "ADRIANA HIGUERA CASTRO"
paste textarea "EDGAR EMANUEL MARTINEZ BELTRAN"
paste textarea "DIANA LAURA MARTINEZ BELTRAN"
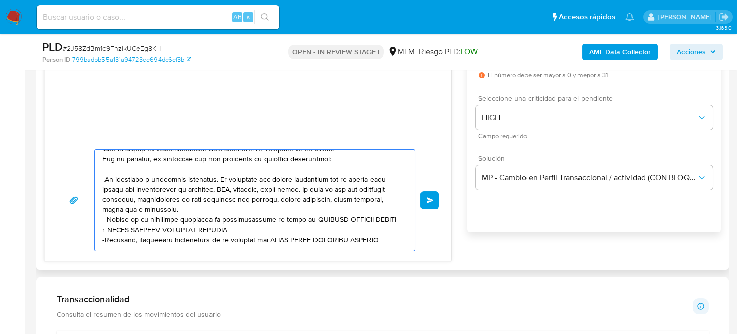
click at [252, 237] on textarea at bounding box center [252, 200] width 300 height 101
click at [255, 239] on textarea at bounding box center [252, 200] width 300 height 101
click at [163, 206] on textarea at bounding box center [252, 200] width 300 height 101
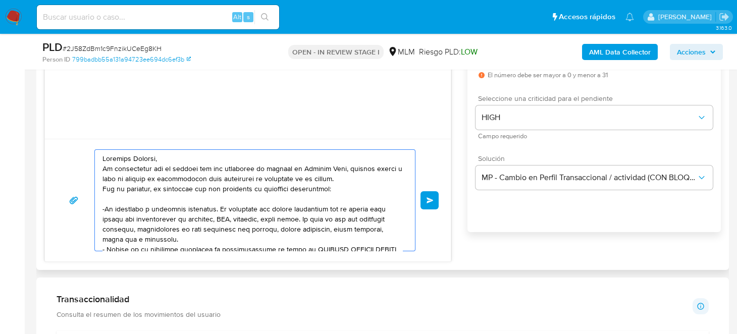
scroll to position [50, 0]
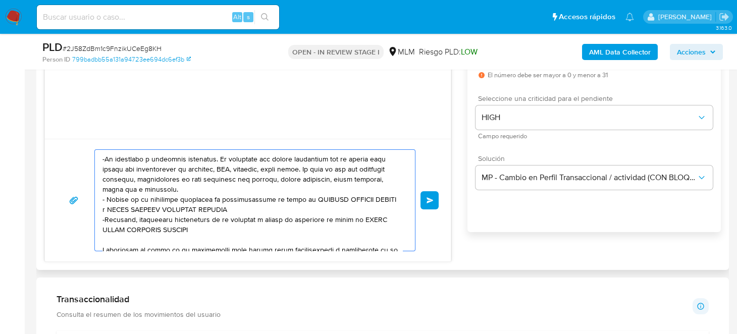
click at [255, 205] on textarea at bounding box center [252, 200] width 300 height 101
click at [102, 218] on textarea at bounding box center [252, 200] width 300 height 101
click at [113, 219] on textarea at bounding box center [252, 200] width 300 height 101
click at [163, 220] on textarea at bounding box center [252, 200] width 300 height 101
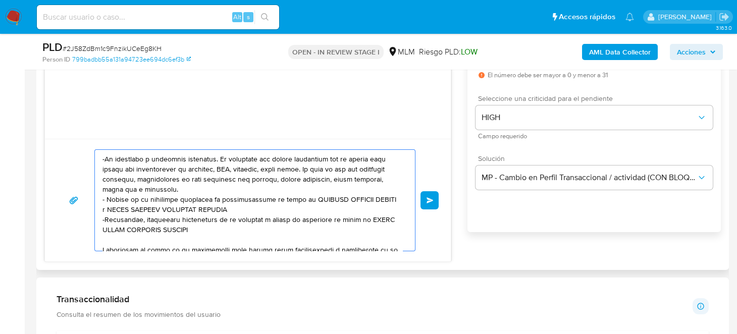
click at [163, 220] on textarea at bounding box center [252, 200] width 300 height 101
click at [185, 218] on textarea at bounding box center [252, 200] width 300 height 101
drag, startPoint x: 255, startPoint y: 218, endPoint x: 292, endPoint y: 217, distance: 37.4
click at [292, 217] on textarea at bounding box center [252, 200] width 300 height 101
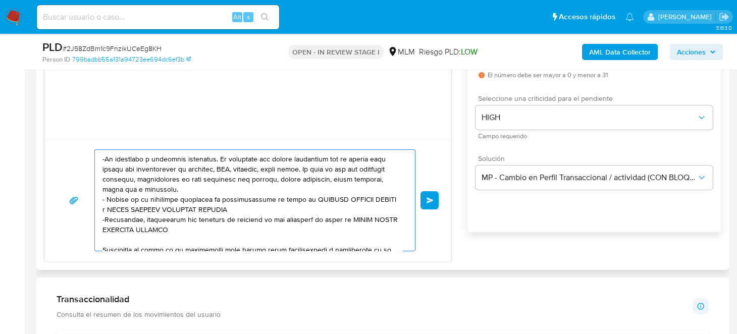
click at [297, 227] on textarea at bounding box center [252, 200] width 300 height 101
type textarea "Estimado Cliente, Te comunicamos que de acuerdo con las políticas de control de…"
click at [423, 201] on button "Enviar" at bounding box center [429, 200] width 18 height 18
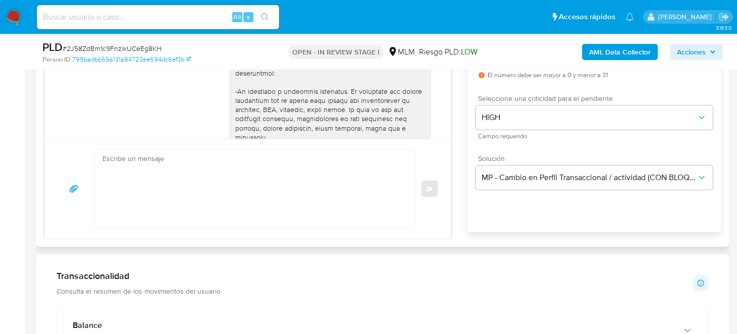
scroll to position [146, 0]
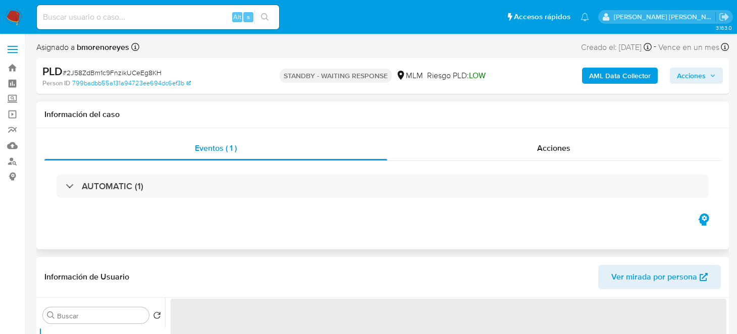
select select "10"
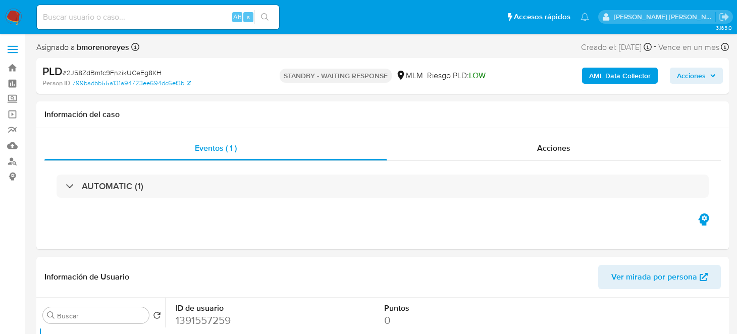
click at [17, 19] on img at bounding box center [13, 17] width 17 height 17
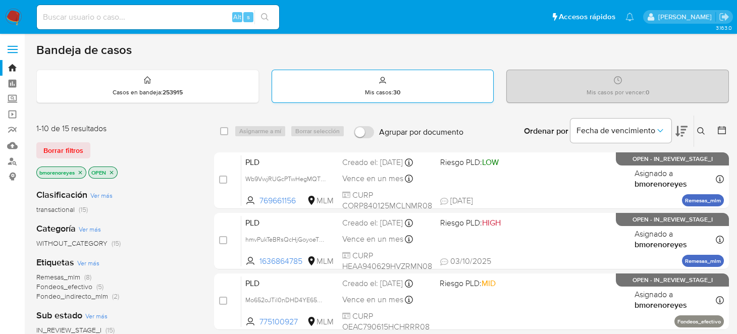
click at [392, 96] on div "Mis casos : 30" at bounding box center [383, 86] width 222 height 32
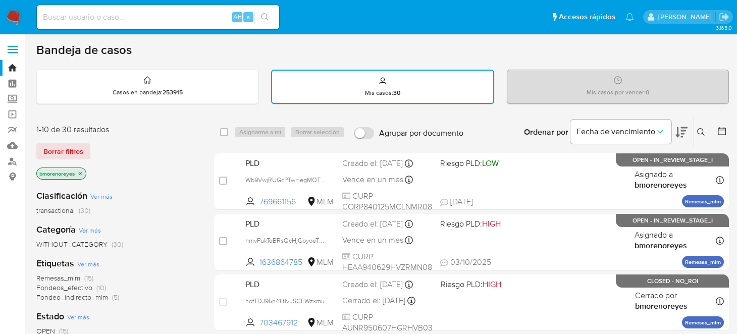
click at [706, 131] on button at bounding box center [702, 132] width 17 height 12
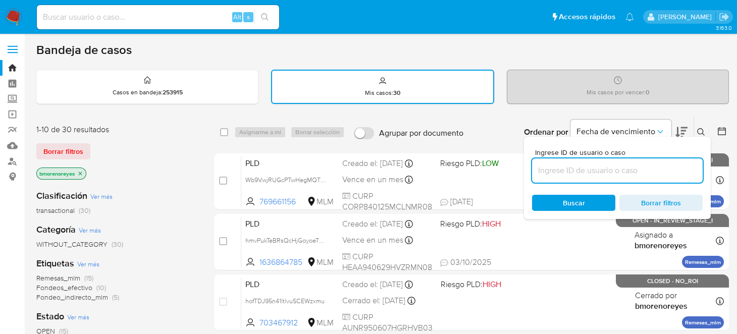
click at [588, 169] on input at bounding box center [617, 170] width 171 height 13
type input "2577876347"
click at [557, 207] on span "Buscar" at bounding box center [573, 203] width 69 height 14
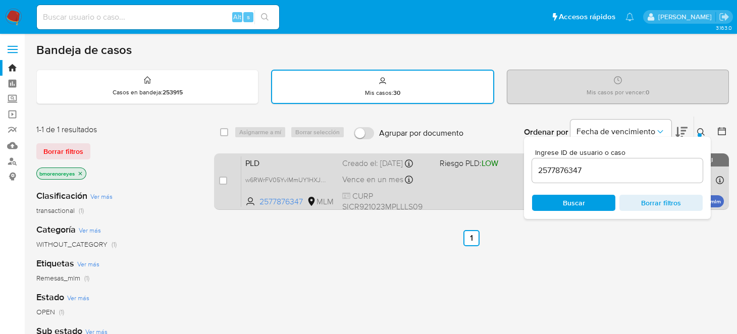
click at [489, 183] on div "PLD w6RWrFV05YvlMmUY1HXJxL5f 2577876347 MLM Riesgo PLD: LOW Creado el: 12/09/20…" at bounding box center [482, 181] width 483 height 51
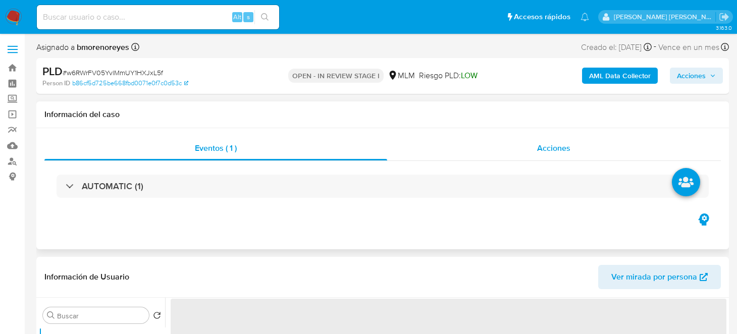
select select "10"
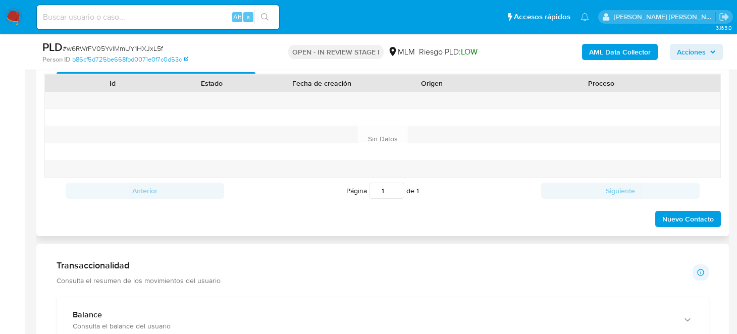
scroll to position [707, 0]
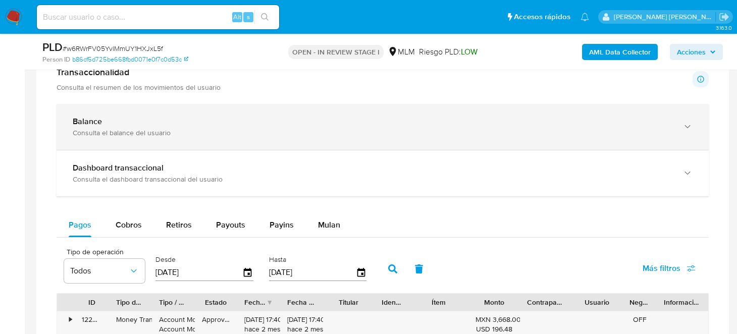
click at [269, 138] on div "Balance Consulta el balance del usuario" at bounding box center [383, 127] width 652 height 46
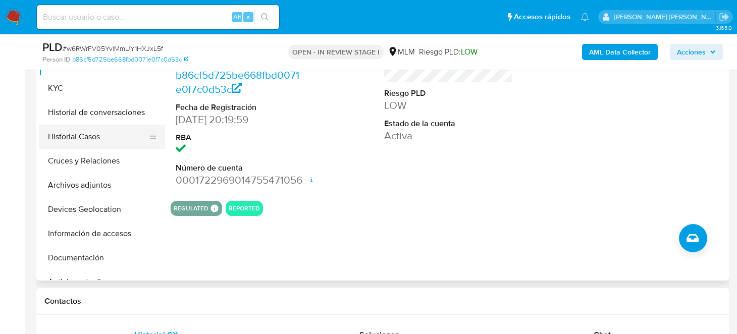
scroll to position [202, 0]
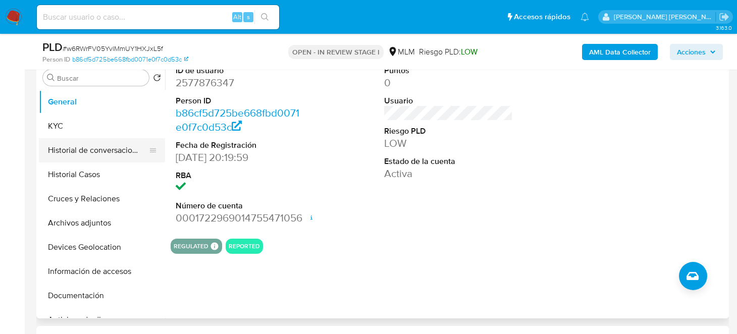
click at [99, 152] on button "Historial de conversaciones" at bounding box center [98, 150] width 118 height 24
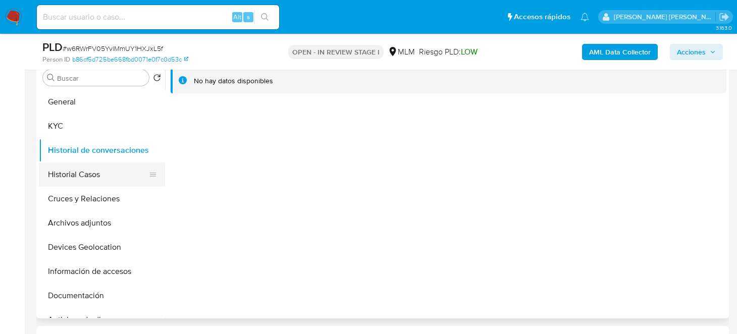
click at [102, 174] on button "Historial Casos" at bounding box center [98, 175] width 118 height 24
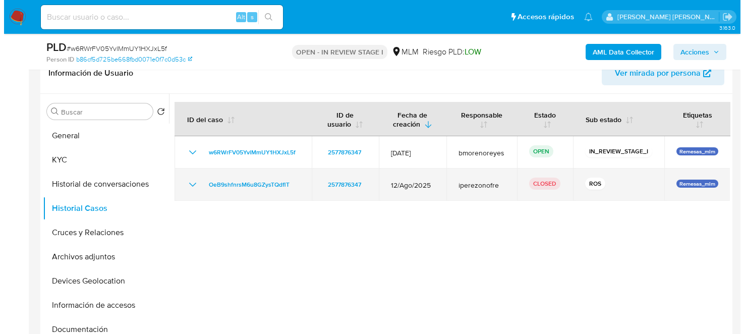
scroll to position [151, 0]
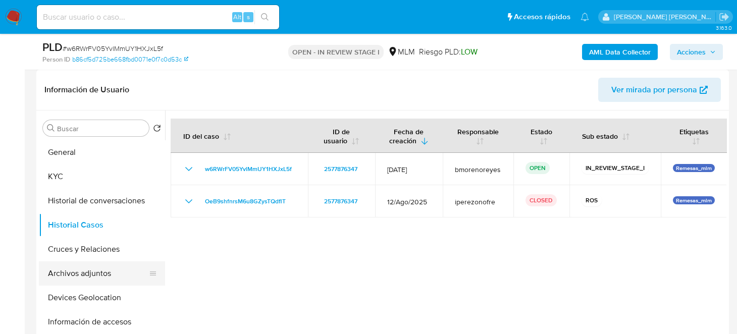
click at [109, 267] on button "Archivos adjuntos" at bounding box center [98, 273] width 118 height 24
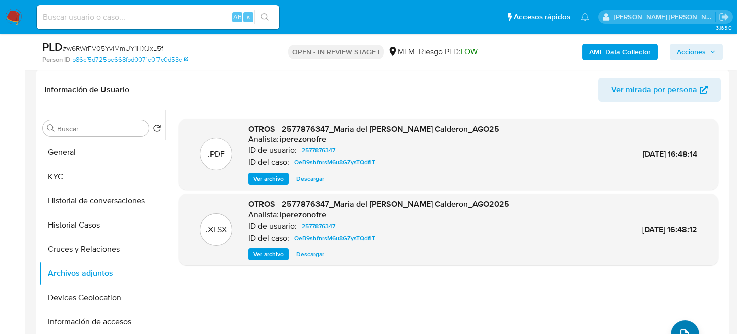
click at [676, 319] on div ".PDF OTROS - 2577876347_Maria del Rosario Silva Calderon_AGO25 Analista: iperez…" at bounding box center [449, 240] width 540 height 242
click at [683, 327] on button "upload-file" at bounding box center [685, 335] width 28 height 28
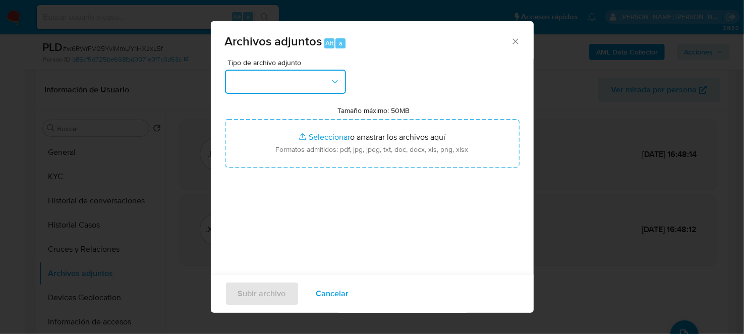
click at [263, 75] on button "button" at bounding box center [285, 82] width 121 height 24
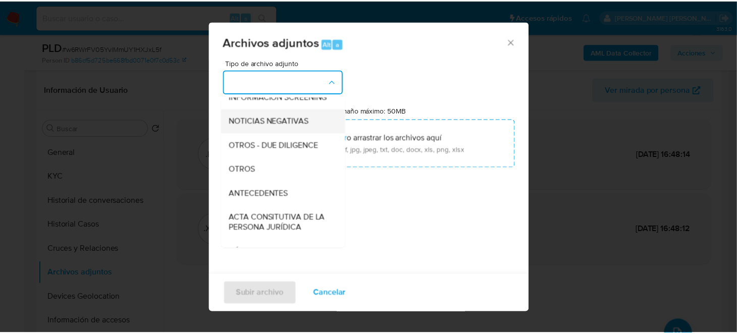
scroll to position [137, 0]
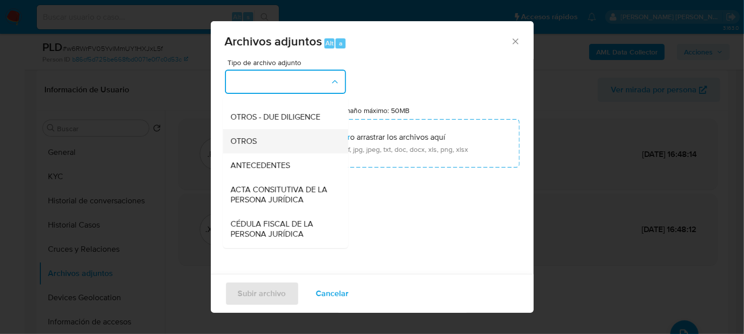
click at [259, 146] on div "OTROS" at bounding box center [282, 141] width 103 height 24
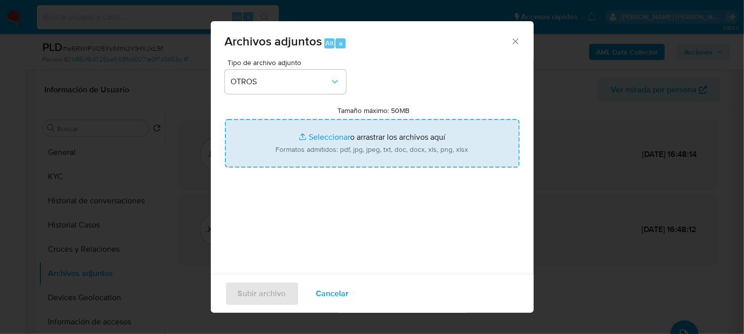
click at [331, 131] on input "Tamaño máximo: 50MB Seleccionar archivos" at bounding box center [372, 143] width 295 height 48
type input "C:\fakepath\2577876347_MARIA DEL ROSARIO SILVA CALDERON_SEP2025.pdf"
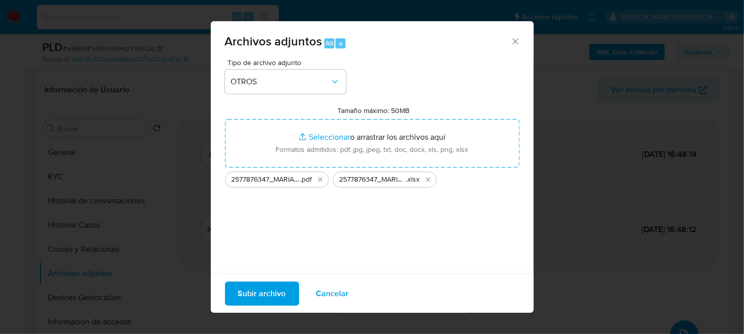
click at [260, 288] on span "Subir archivo" at bounding box center [262, 294] width 48 height 22
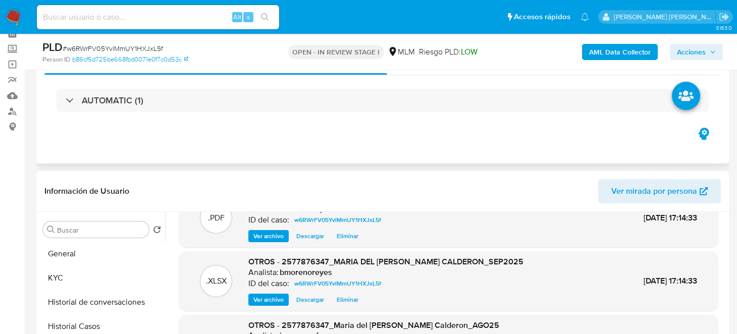
scroll to position [0, 0]
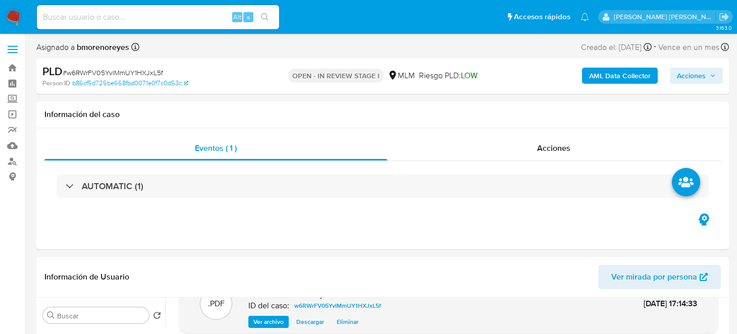
click at [683, 71] on span "Acciones" at bounding box center [691, 76] width 29 height 16
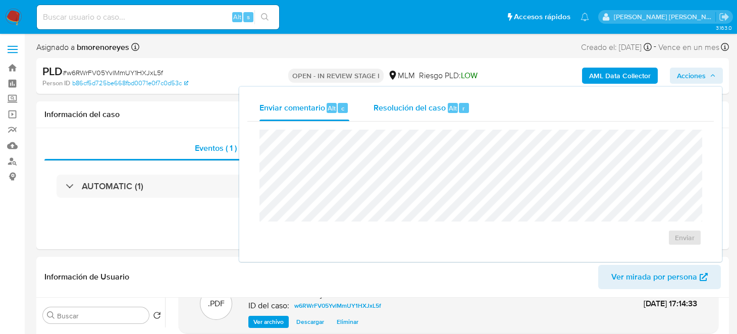
click at [409, 109] on span "Resolución del caso" at bounding box center [410, 108] width 72 height 12
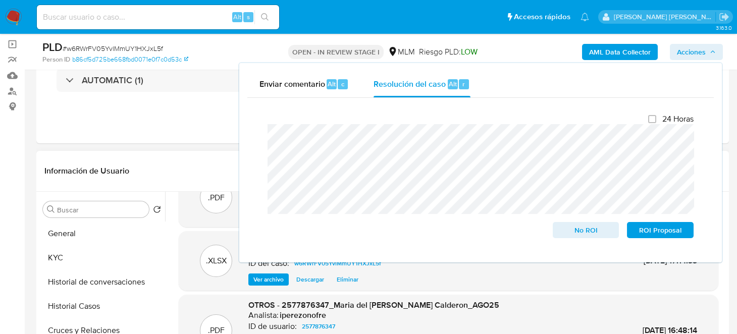
scroll to position [151, 0]
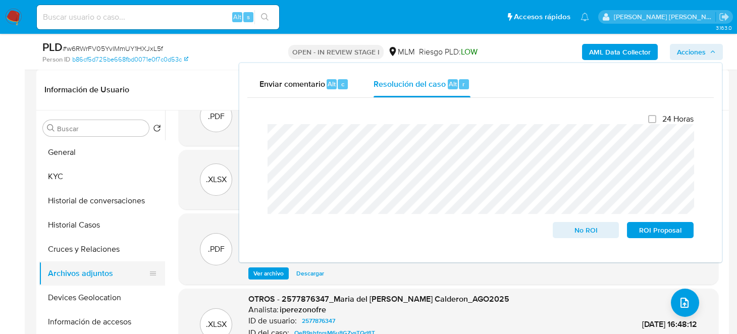
click at [77, 272] on button "Archivos adjuntos" at bounding box center [98, 273] width 118 height 24
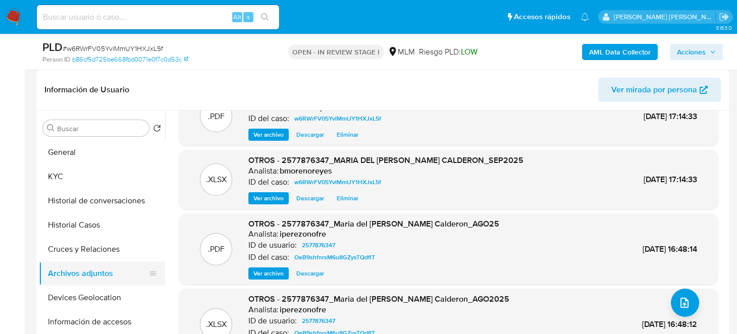
click at [55, 273] on button "Archivos adjuntos" at bounding box center [98, 273] width 118 height 24
click at [102, 249] on button "Cruces y Relaciones" at bounding box center [98, 249] width 118 height 24
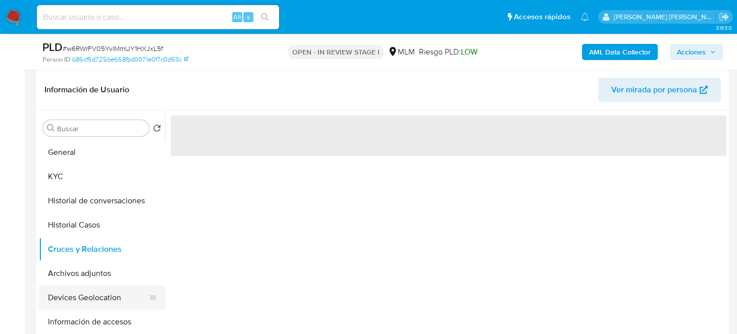
scroll to position [0, 0]
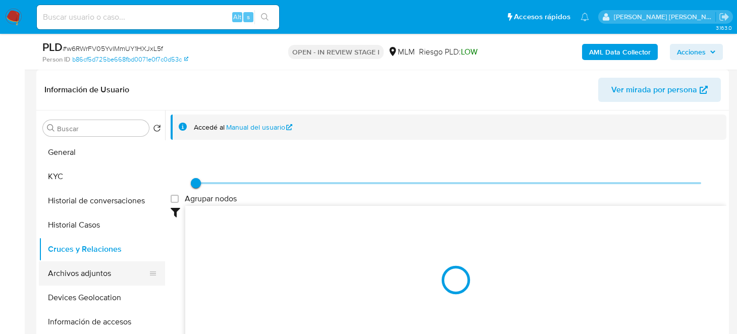
click at [86, 276] on button "Archivos adjuntos" at bounding box center [98, 273] width 118 height 24
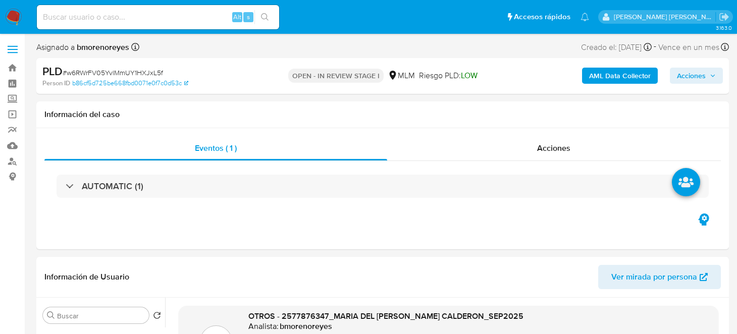
click at [674, 82] on button "Acciones" at bounding box center [696, 76] width 53 height 16
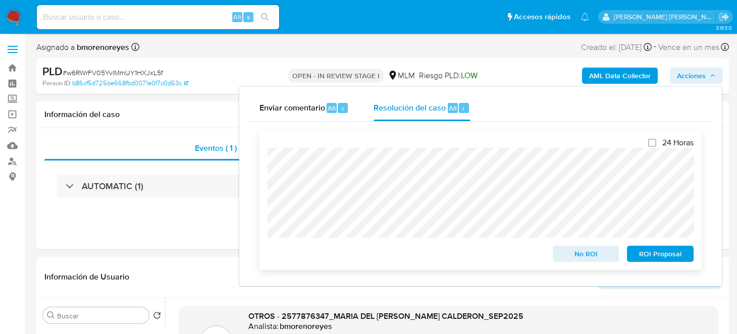
click at [662, 253] on span "ROI Proposal" at bounding box center [660, 254] width 52 height 14
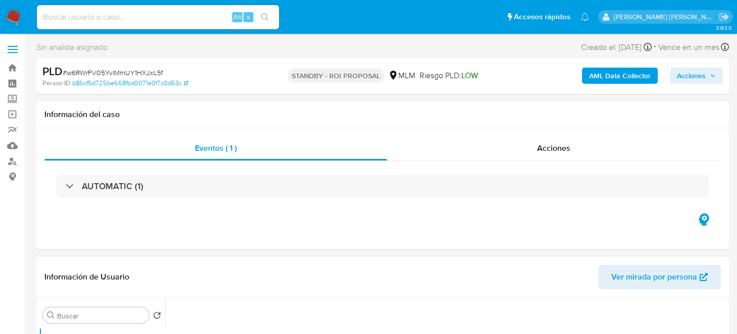
select select "10"
drag, startPoint x: 5, startPoint y: 20, endPoint x: 161, endPoint y: 68, distance: 163.3
click at [5, 20] on img at bounding box center [13, 17] width 17 height 17
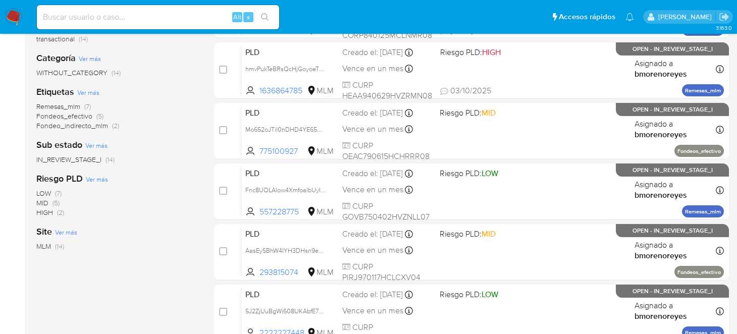
scroll to position [94, 0]
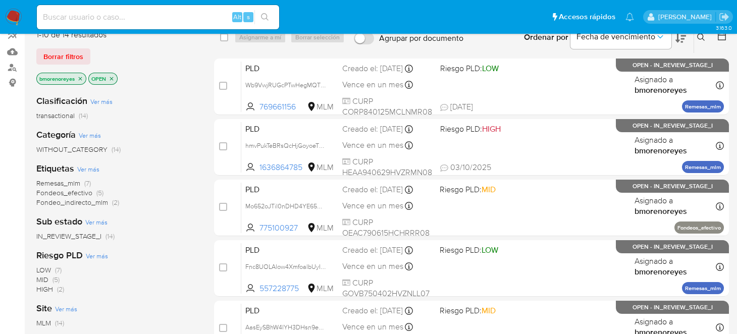
click at [109, 78] on icon "close-filter" at bounding box center [112, 79] width 6 height 6
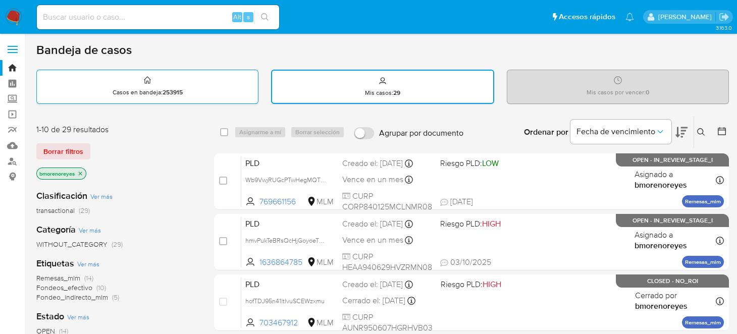
click at [170, 80] on div "Casos en bandeja : 253915" at bounding box center [147, 86] width 221 height 32
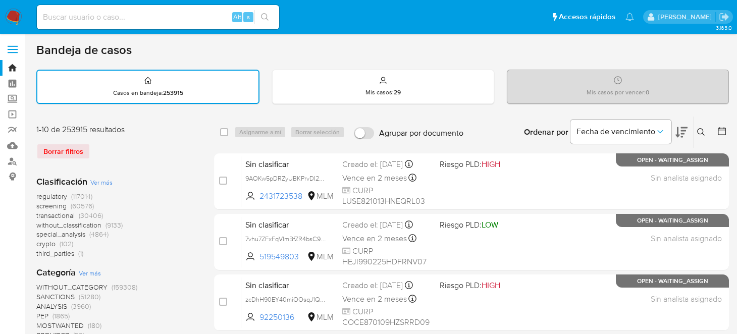
click at [704, 131] on icon at bounding box center [701, 132] width 8 height 8
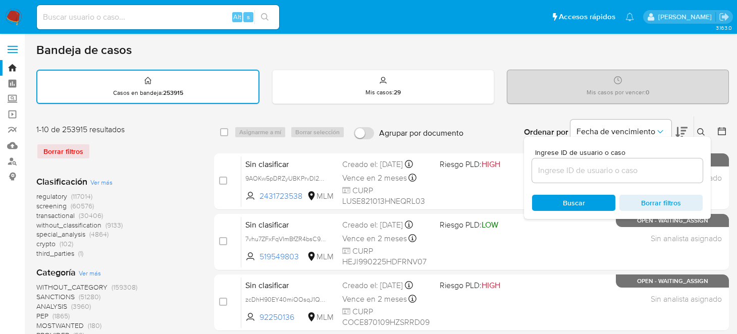
click at [540, 168] on input at bounding box center [617, 170] width 171 height 13
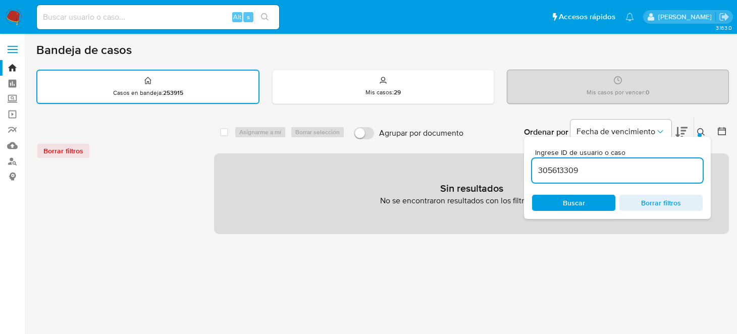
click at [607, 168] on input "305613309" at bounding box center [617, 170] width 171 height 13
type input "305613309"
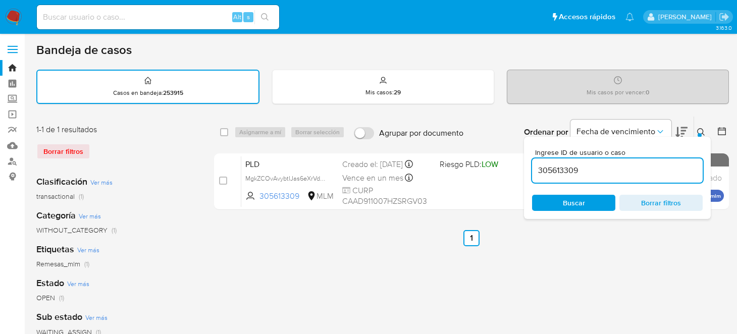
click at [341, 226] on div "select-all-cases-checkbox Asignarme a mí Borrar selección Agrupar por documento…" at bounding box center [471, 337] width 515 height 443
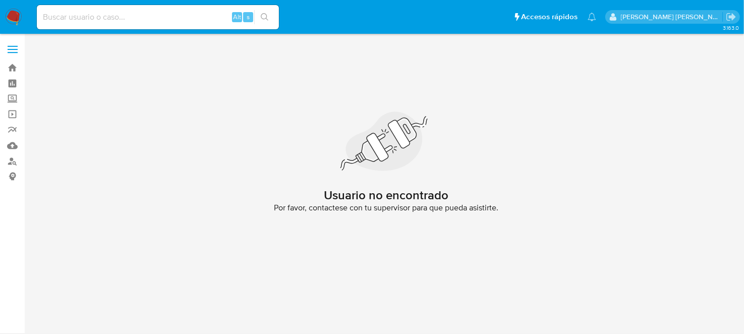
click at [76, 18] on input at bounding box center [158, 17] width 242 height 13
paste input "2375291677"
type input "2375291677"
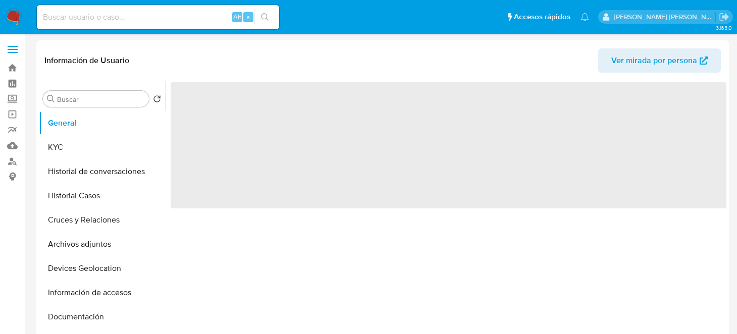
select select "10"
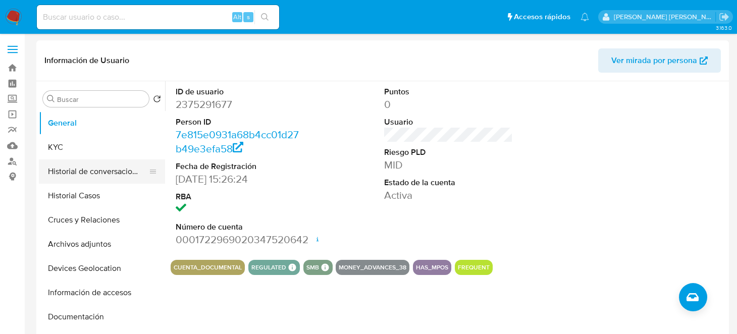
drag, startPoint x: 75, startPoint y: 171, endPoint x: 85, endPoint y: 171, distance: 10.1
click at [75, 171] on button "Historial de conversaciones" at bounding box center [98, 171] width 118 height 24
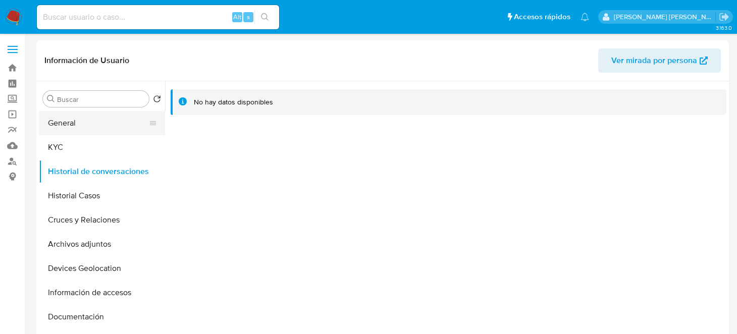
click at [72, 130] on button "General" at bounding box center [98, 123] width 118 height 24
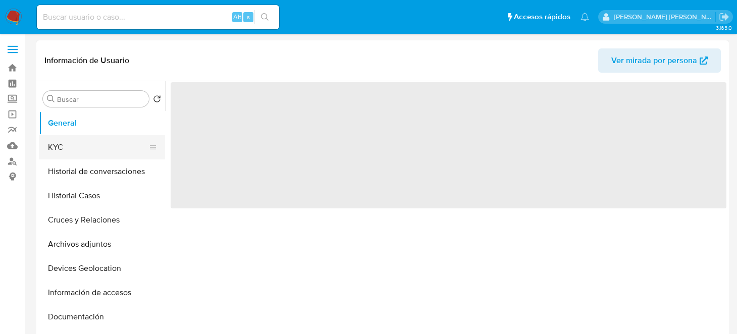
click at [122, 148] on button "KYC" at bounding box center [98, 147] width 118 height 24
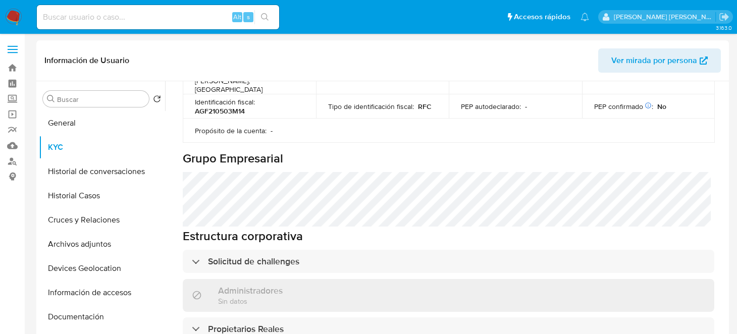
scroll to position [453, 0]
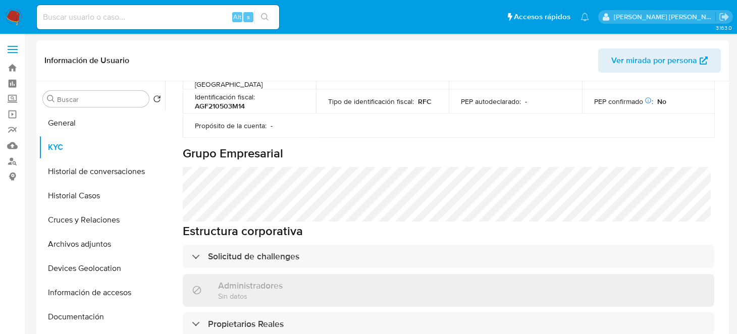
click at [17, 14] on img at bounding box center [13, 17] width 17 height 17
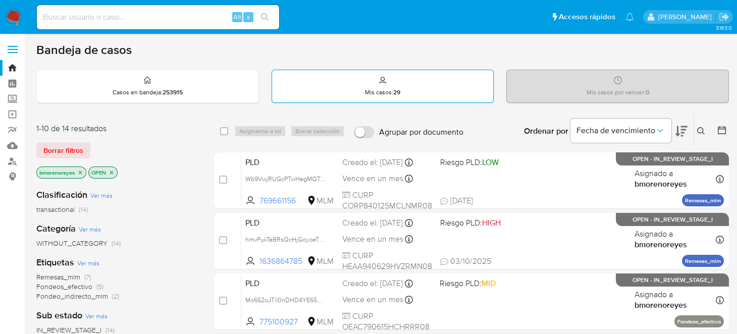
click at [411, 92] on div "Mis casos : 29" at bounding box center [383, 86] width 222 height 32
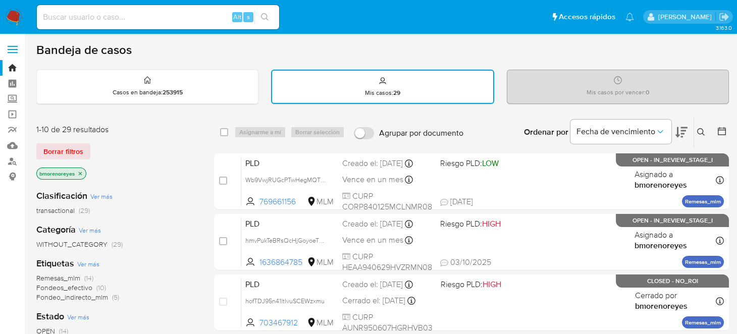
click at [701, 128] on icon at bounding box center [701, 132] width 8 height 8
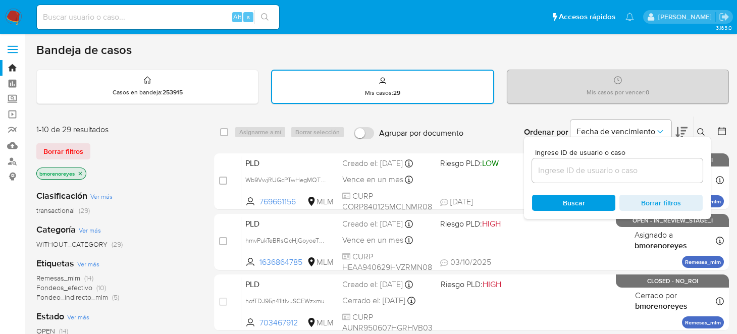
click at [576, 176] on div at bounding box center [617, 170] width 171 height 24
drag, startPoint x: 636, startPoint y: 166, endPoint x: 624, endPoint y: 174, distance: 14.6
click at [636, 167] on input at bounding box center [617, 170] width 171 height 13
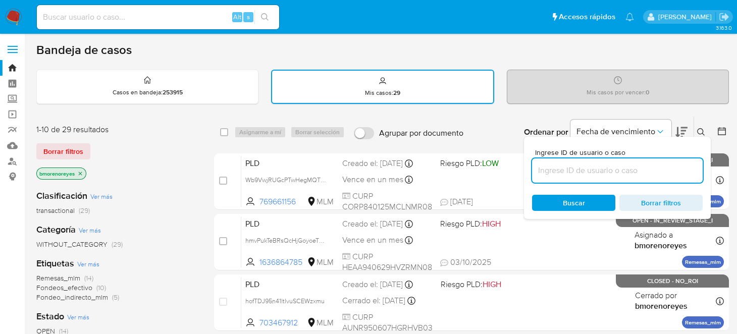
paste input "2639389837"
type input "2639389837"
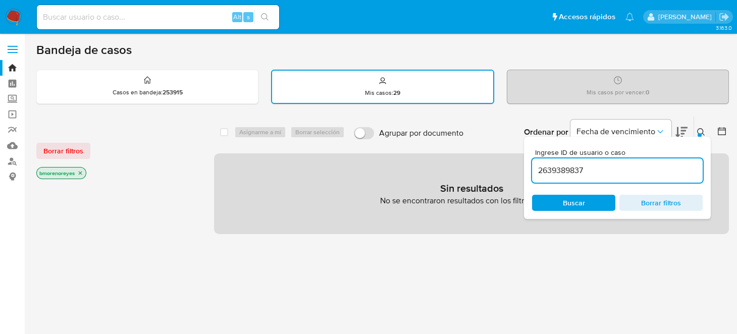
click at [561, 197] on span "Buscar" at bounding box center [573, 203] width 69 height 14
click at [591, 169] on input "2639389837" at bounding box center [617, 170] width 171 height 13
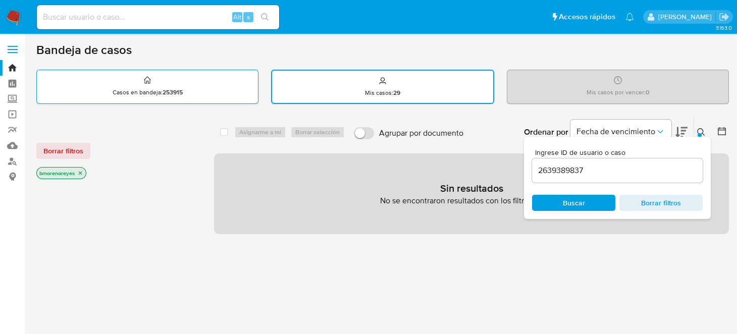
click at [149, 85] on icon at bounding box center [147, 80] width 8 height 12
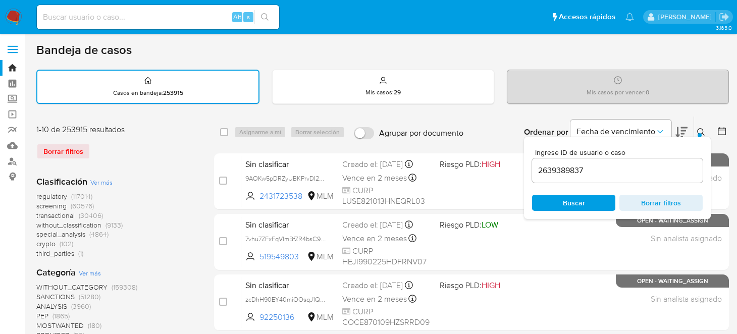
click at [601, 172] on input "2639389837" at bounding box center [617, 170] width 171 height 13
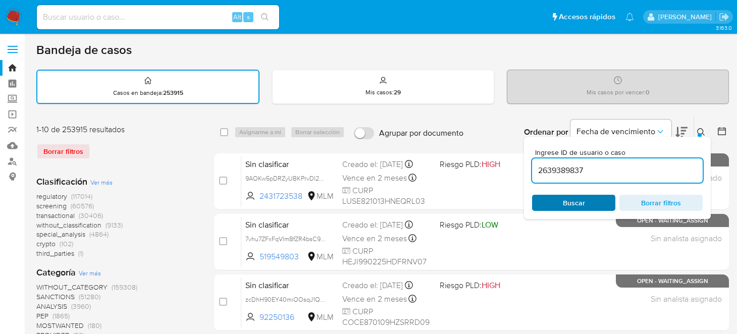
click at [588, 199] on span "Buscar" at bounding box center [573, 203] width 69 height 14
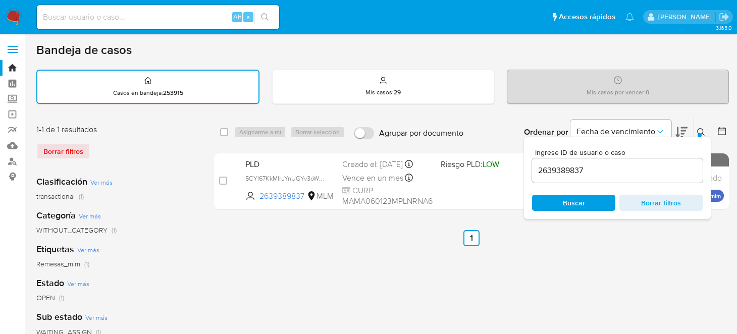
click at [356, 235] on ul "Anterior 1 Siguiente" at bounding box center [471, 238] width 515 height 16
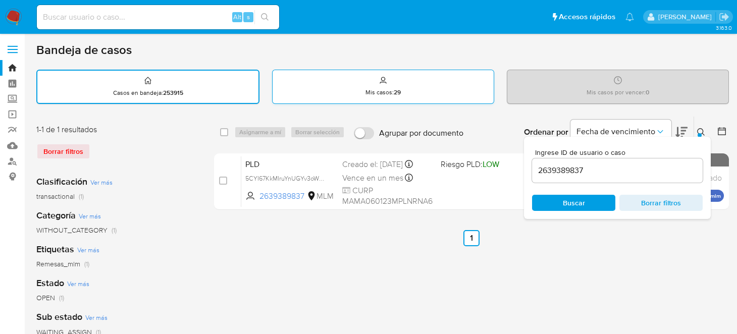
click at [426, 91] on div "Mis casos : 29" at bounding box center [383, 86] width 221 height 32
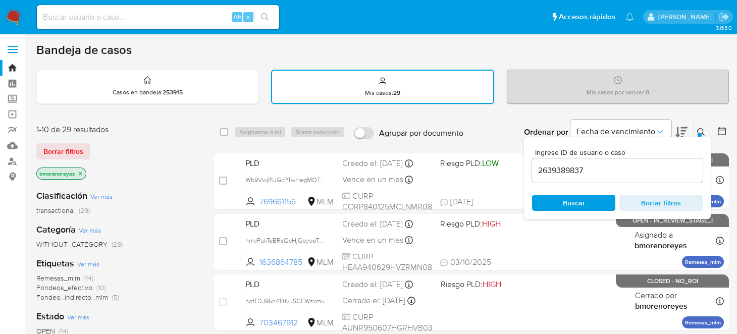
click at [601, 168] on input "2639389837" at bounding box center [617, 170] width 171 height 13
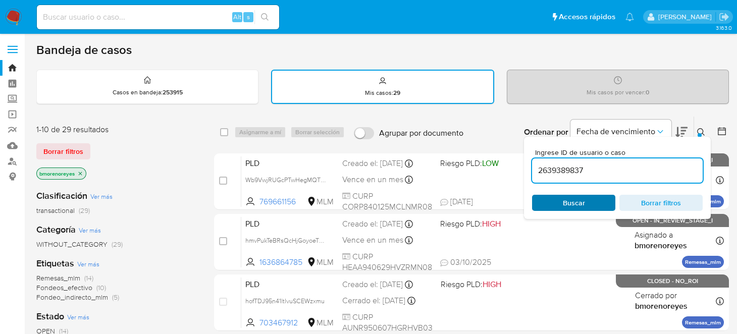
click at [588, 198] on span "Buscar" at bounding box center [573, 203] width 69 height 14
